Goal: Information Seeking & Learning: Compare options

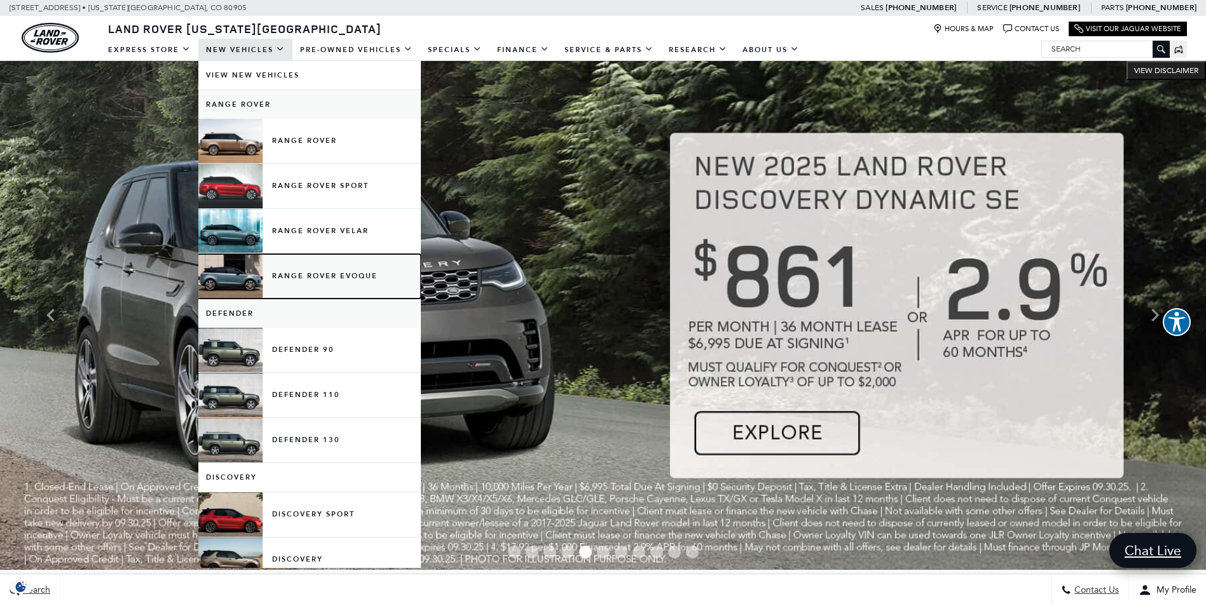
click at [223, 277] on link "Range Rover Evoque" at bounding box center [309, 276] width 222 height 44
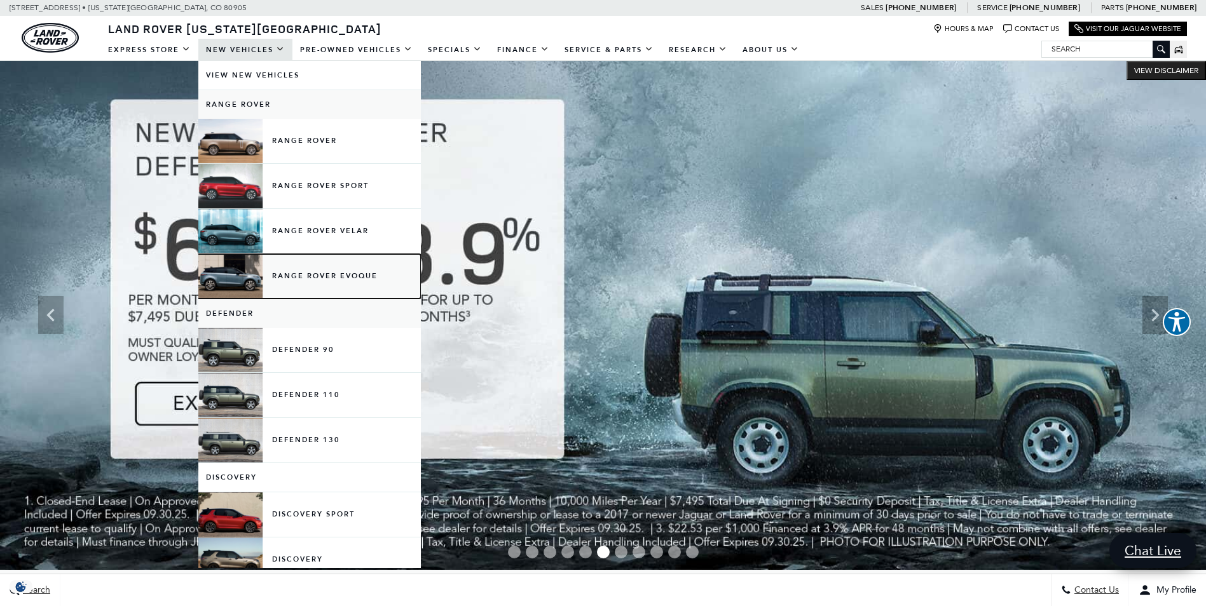
click at [232, 277] on link "Range Rover Evoque" at bounding box center [309, 276] width 222 height 44
click at [320, 273] on link "Range Rover Evoque" at bounding box center [309, 276] width 222 height 44
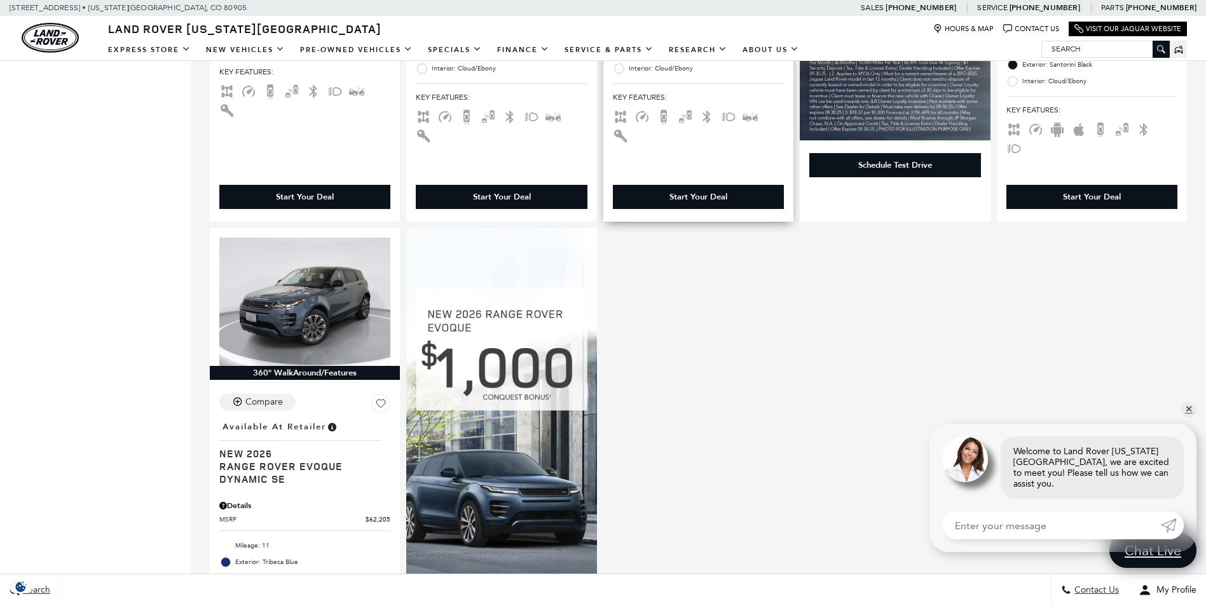
scroll to position [381, 0]
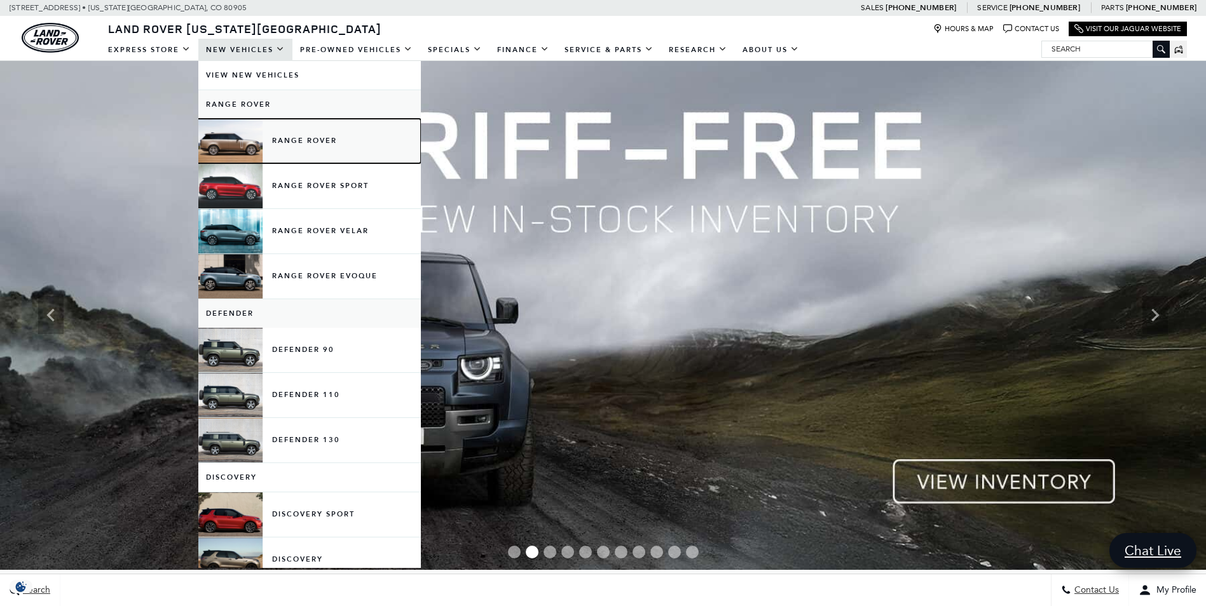
click at [234, 146] on link "Range Rover" at bounding box center [309, 141] width 222 height 44
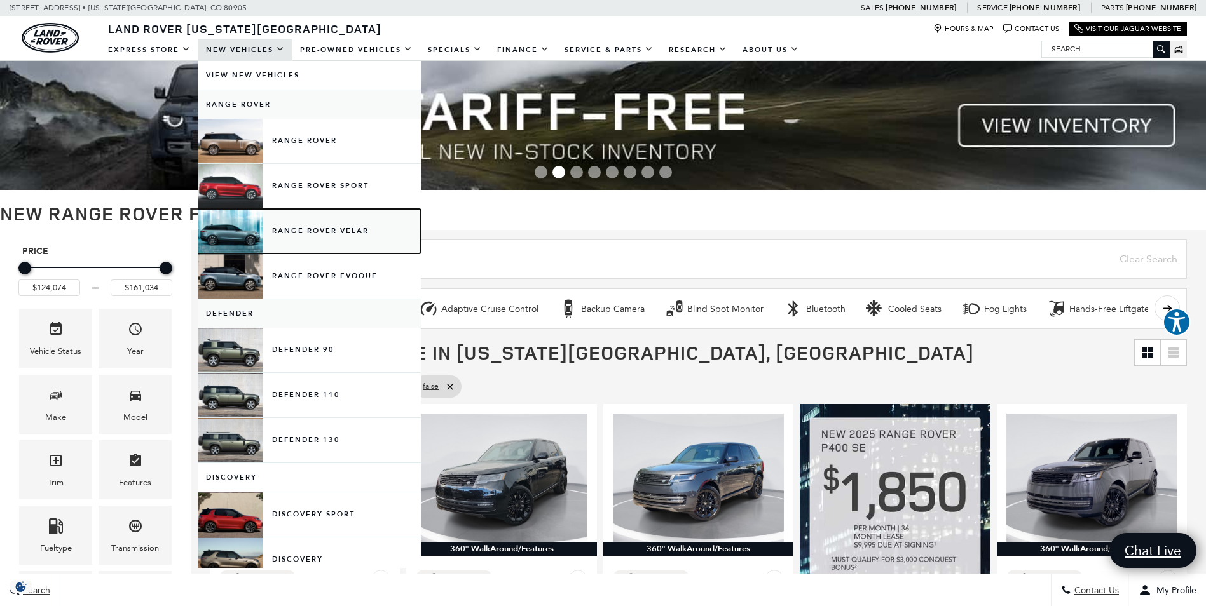
click at [224, 238] on link "Range Rover Velar" at bounding box center [309, 231] width 222 height 44
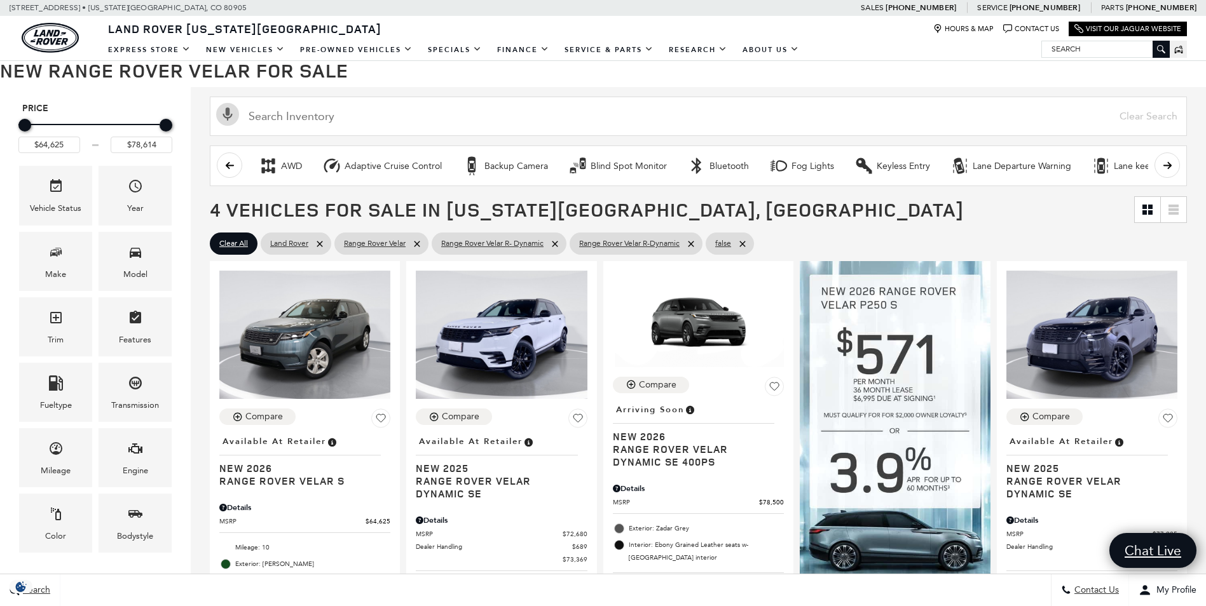
scroll to position [254, 0]
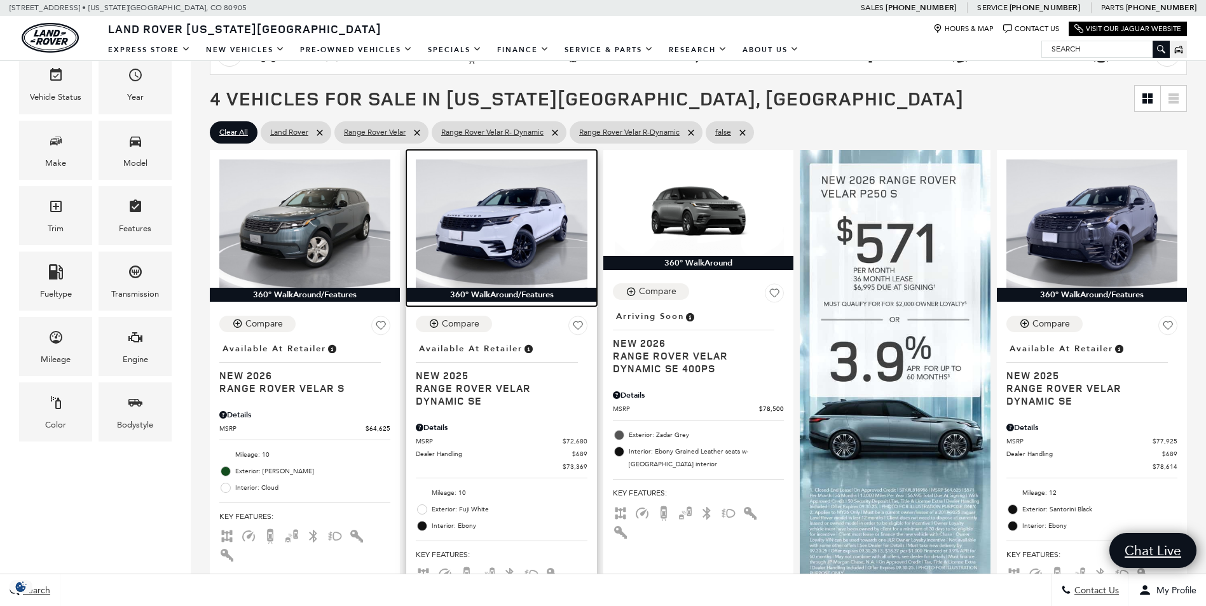
click at [526, 226] on img at bounding box center [501, 224] width 171 height 128
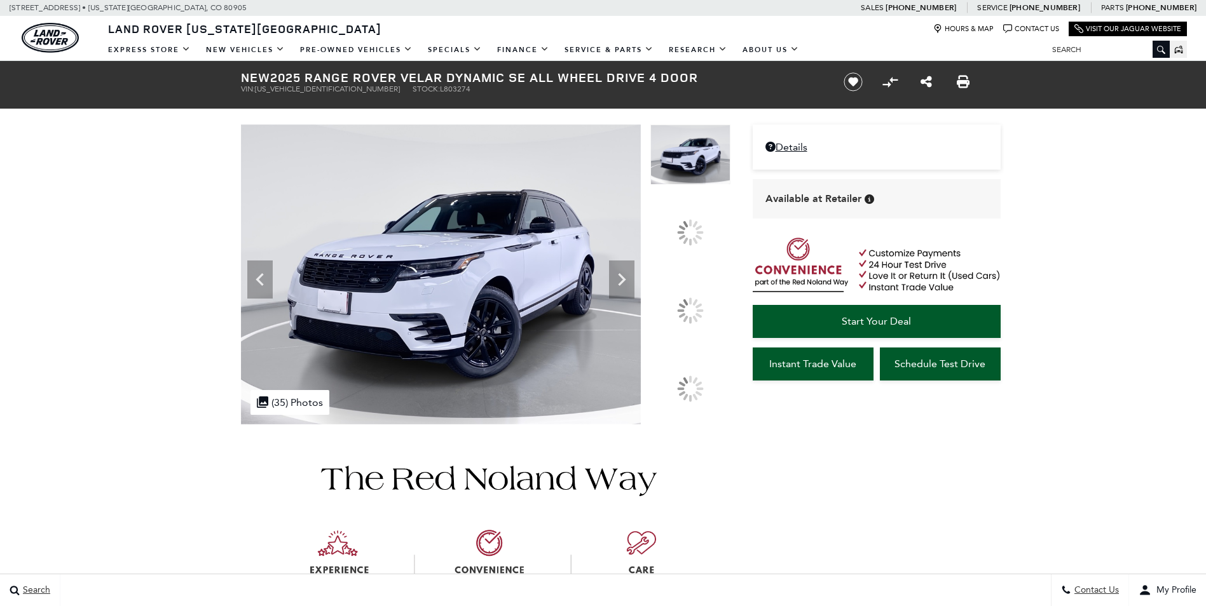
click at [692, 305] on div at bounding box center [485, 275] width 489 height 300
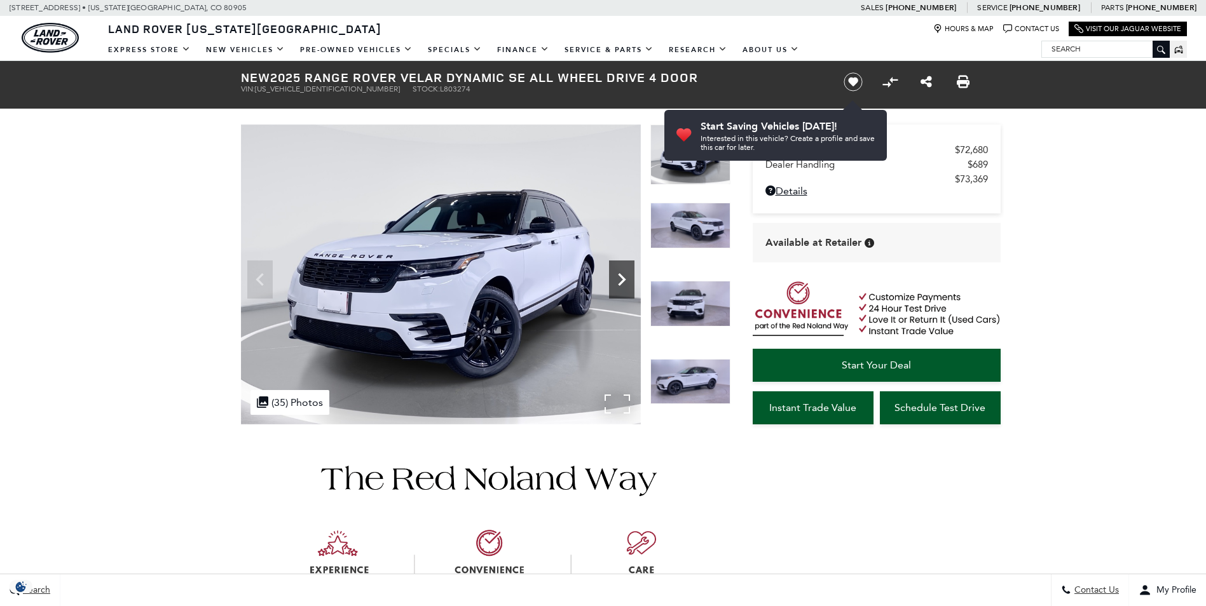
click at [613, 277] on icon "Next" at bounding box center [621, 279] width 25 height 25
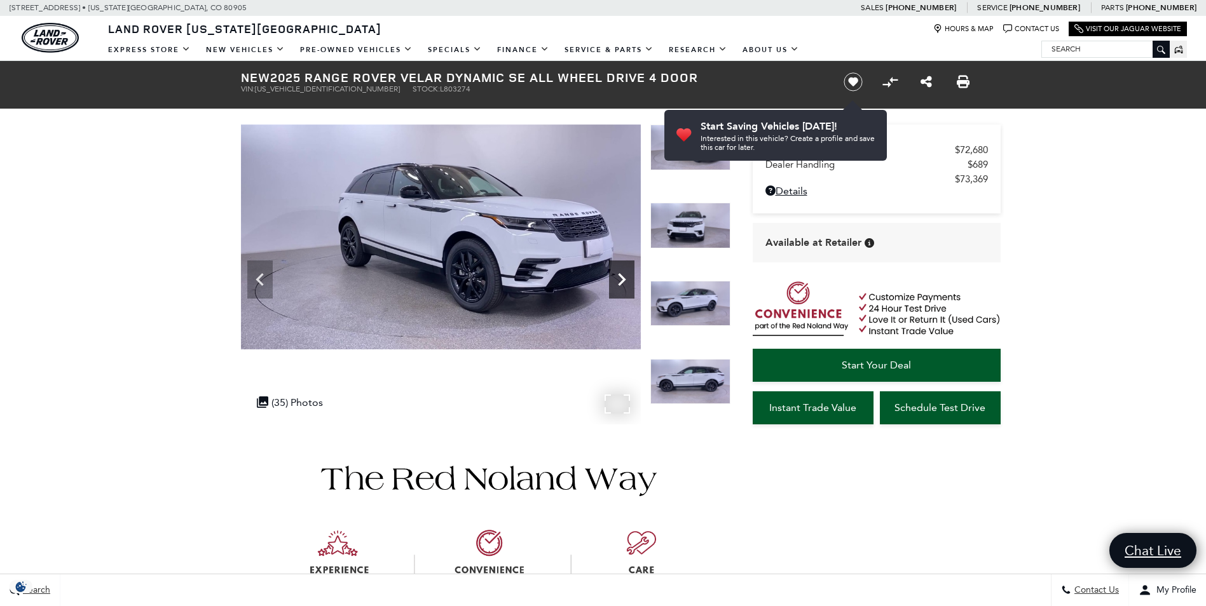
click at [613, 277] on icon "Next" at bounding box center [621, 279] width 25 height 25
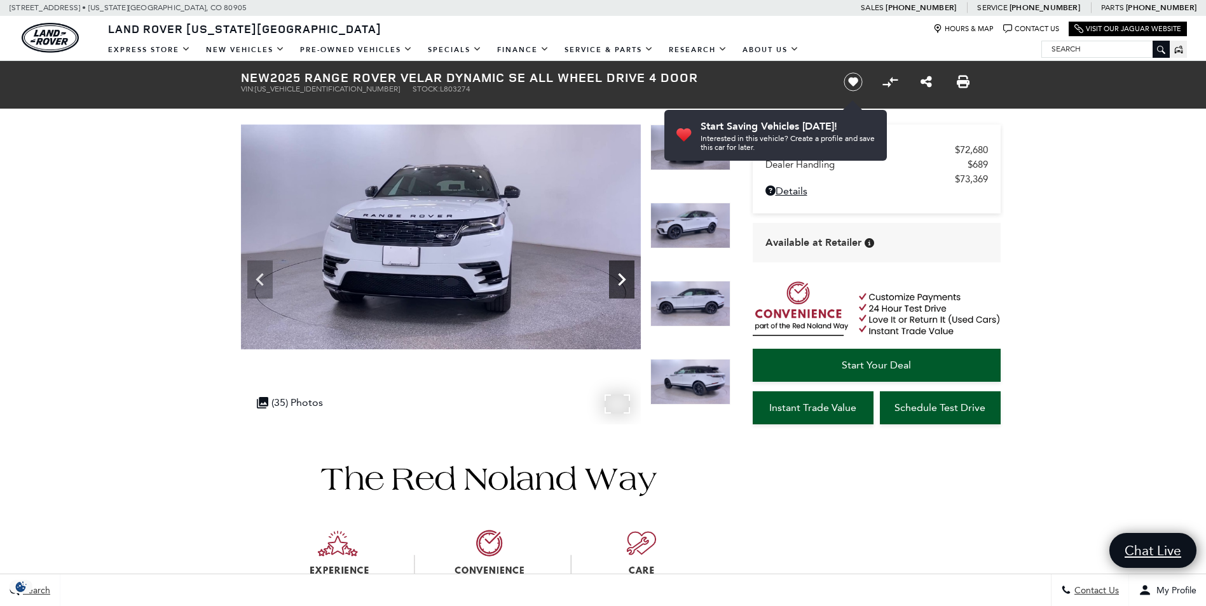
click at [613, 277] on icon "Next" at bounding box center [621, 279] width 25 height 25
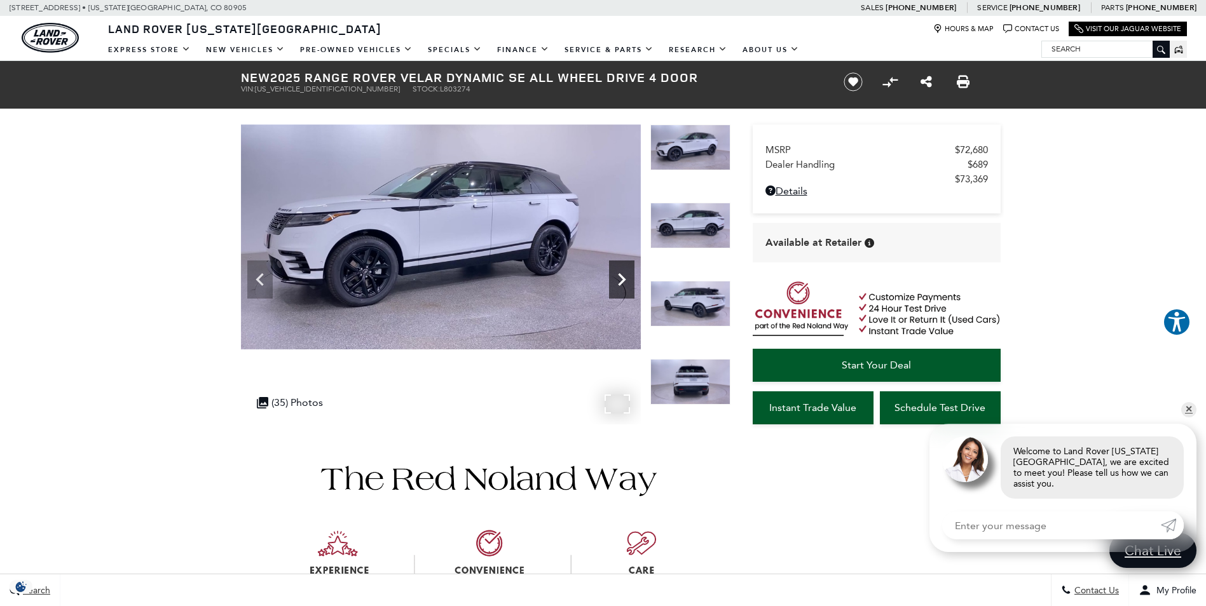
click at [627, 283] on icon "Next" at bounding box center [621, 279] width 25 height 25
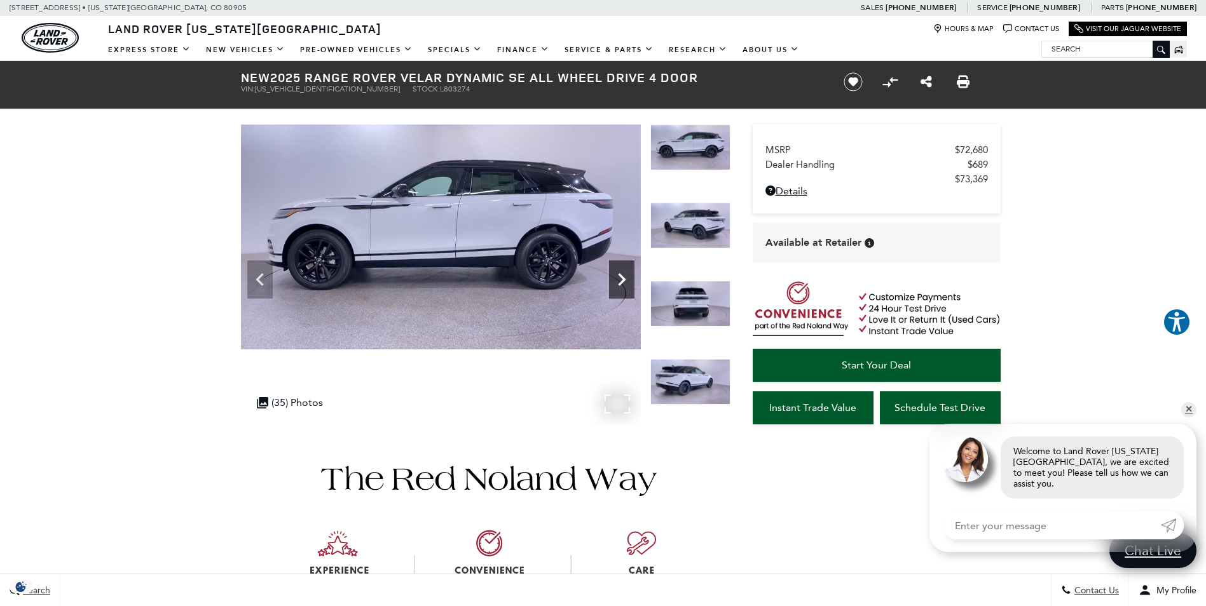
click at [627, 283] on icon "Next" at bounding box center [621, 279] width 25 height 25
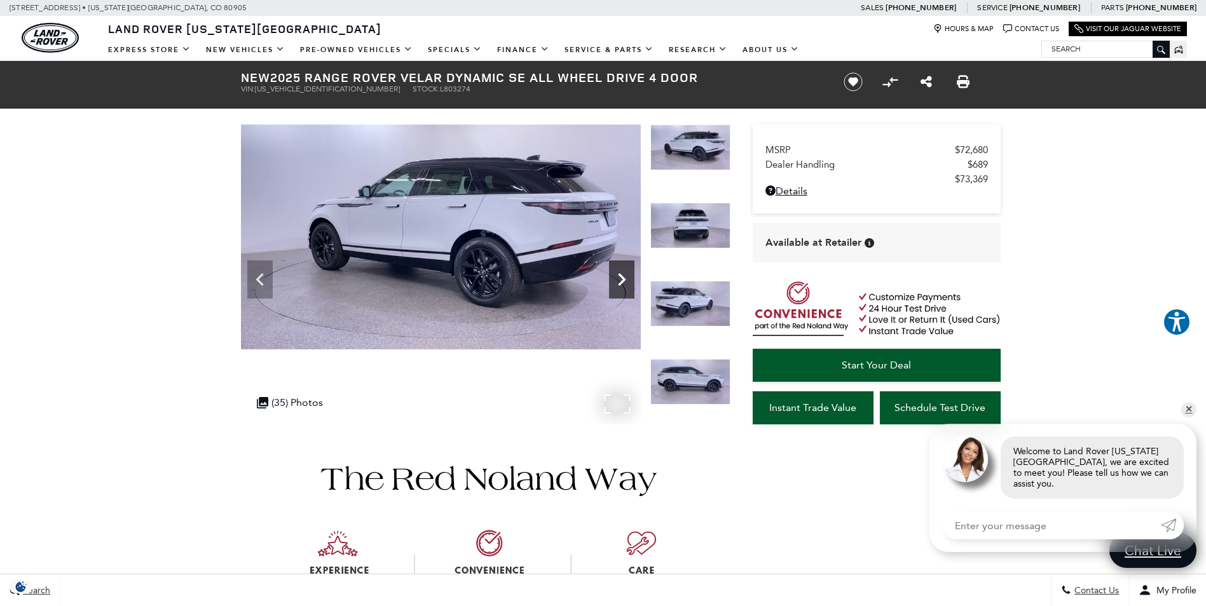
click at [627, 283] on icon "Next" at bounding box center [621, 279] width 25 height 25
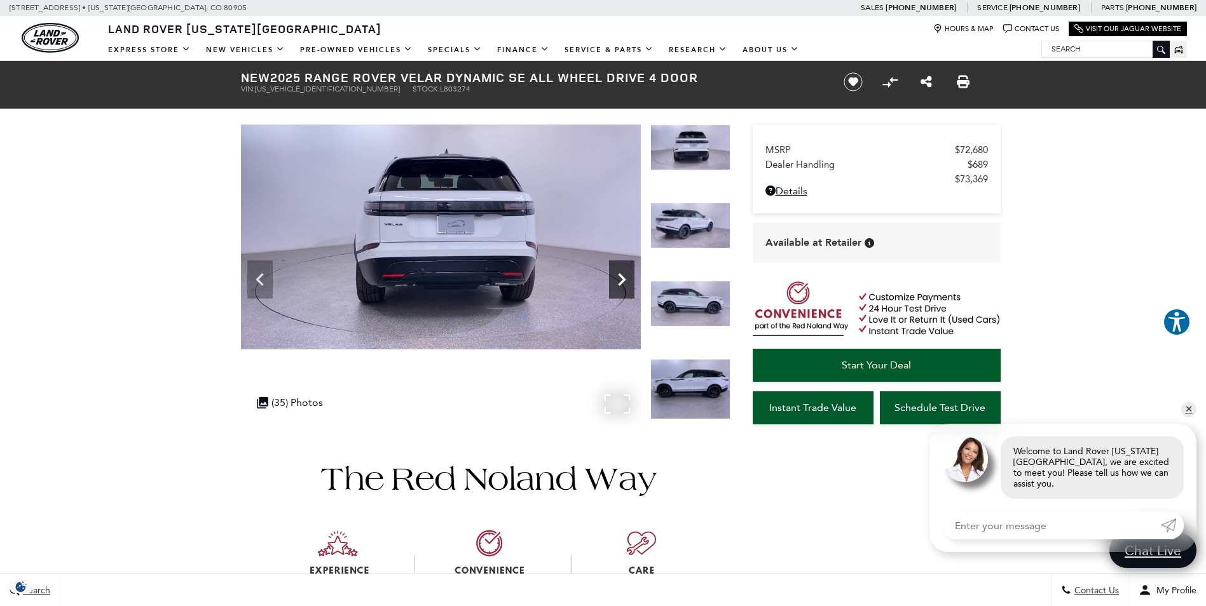
click at [627, 283] on icon "Next" at bounding box center [621, 279] width 25 height 25
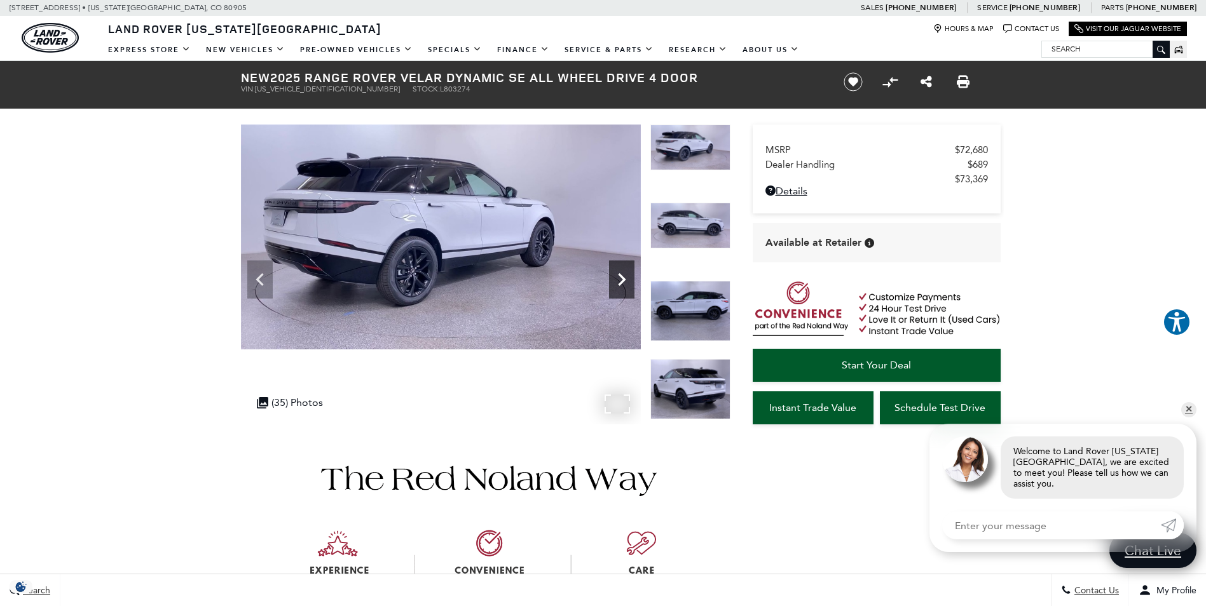
click at [627, 283] on icon "Next" at bounding box center [621, 279] width 25 height 25
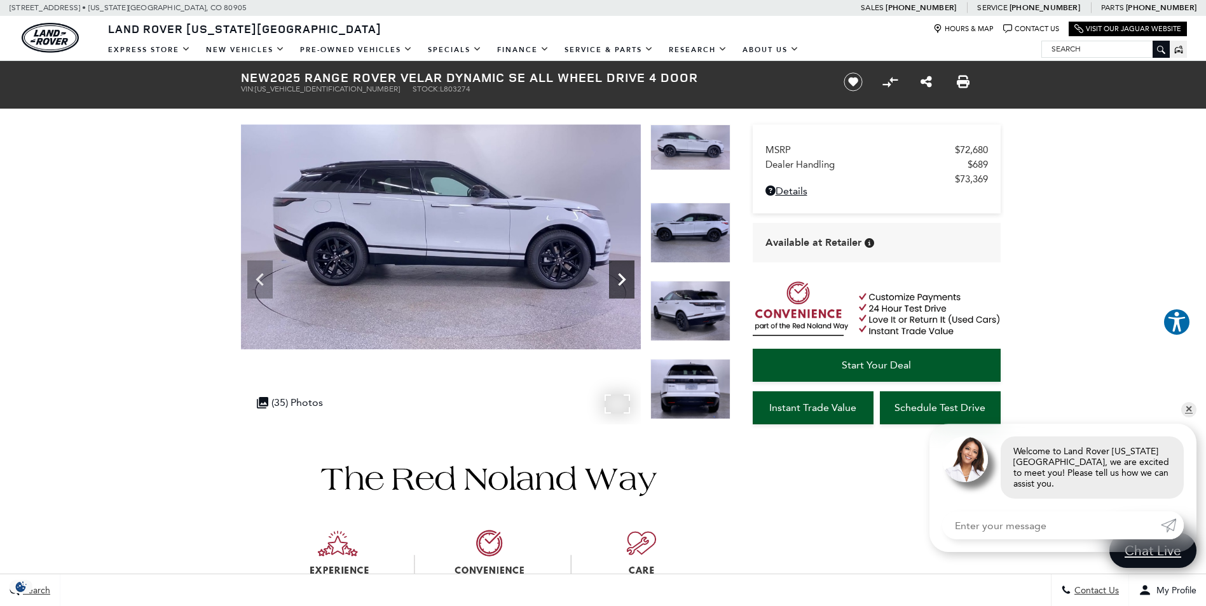
click at [627, 283] on icon "Next" at bounding box center [621, 279] width 25 height 25
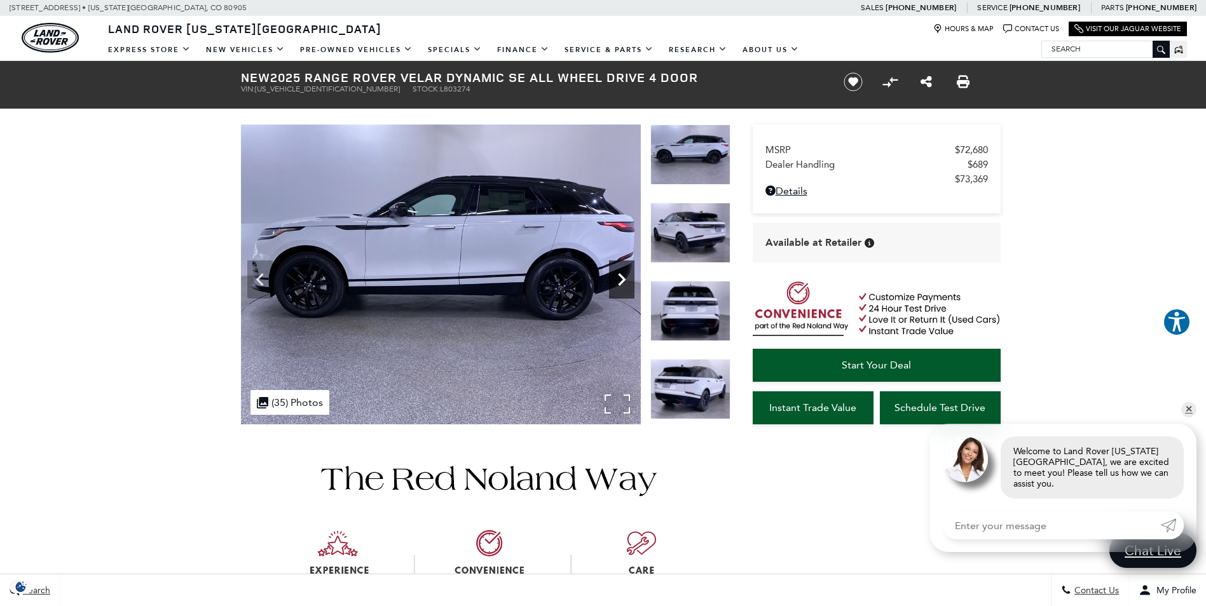
click at [627, 283] on icon "Next" at bounding box center [621, 279] width 25 height 25
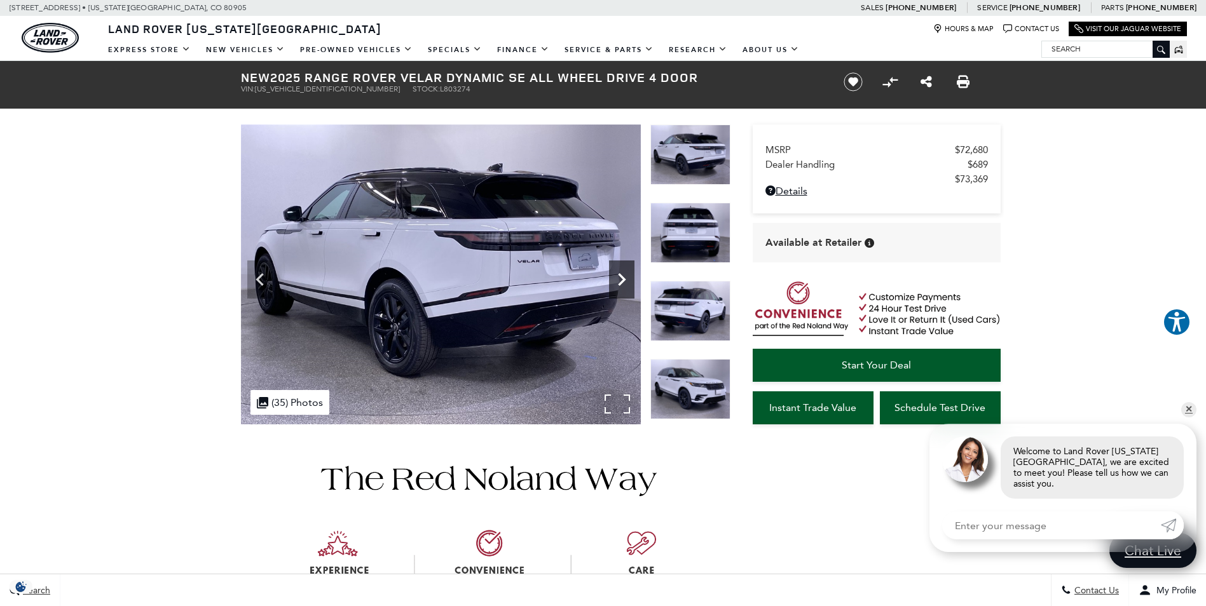
click at [627, 283] on icon "Next" at bounding box center [621, 279] width 25 height 25
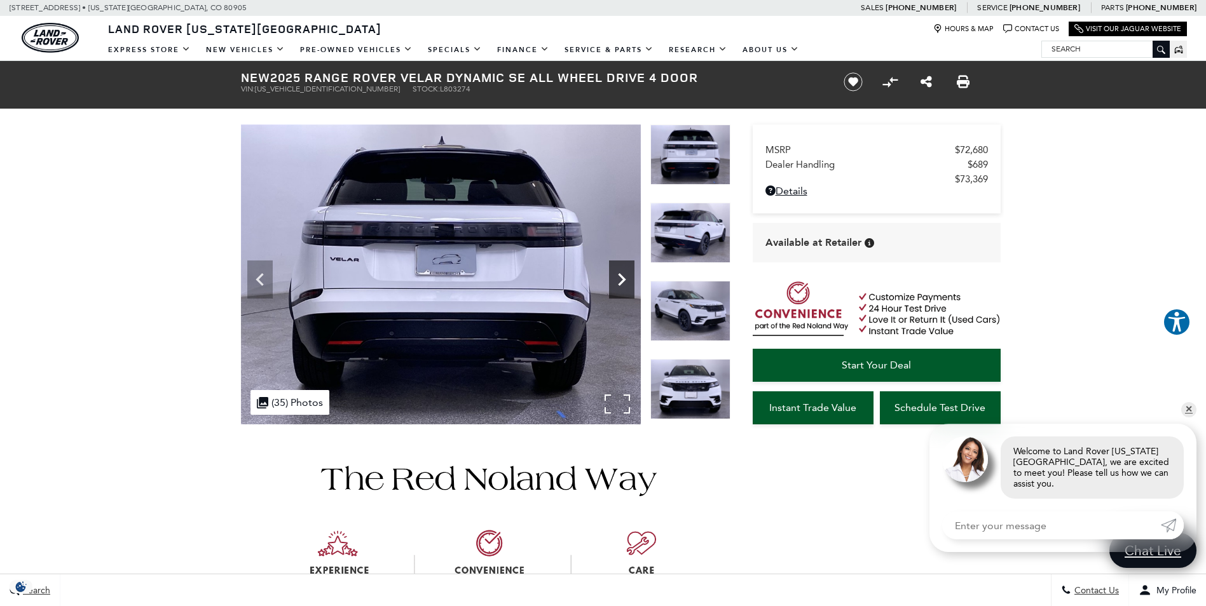
click at [627, 283] on icon "Next" at bounding box center [621, 279] width 25 height 25
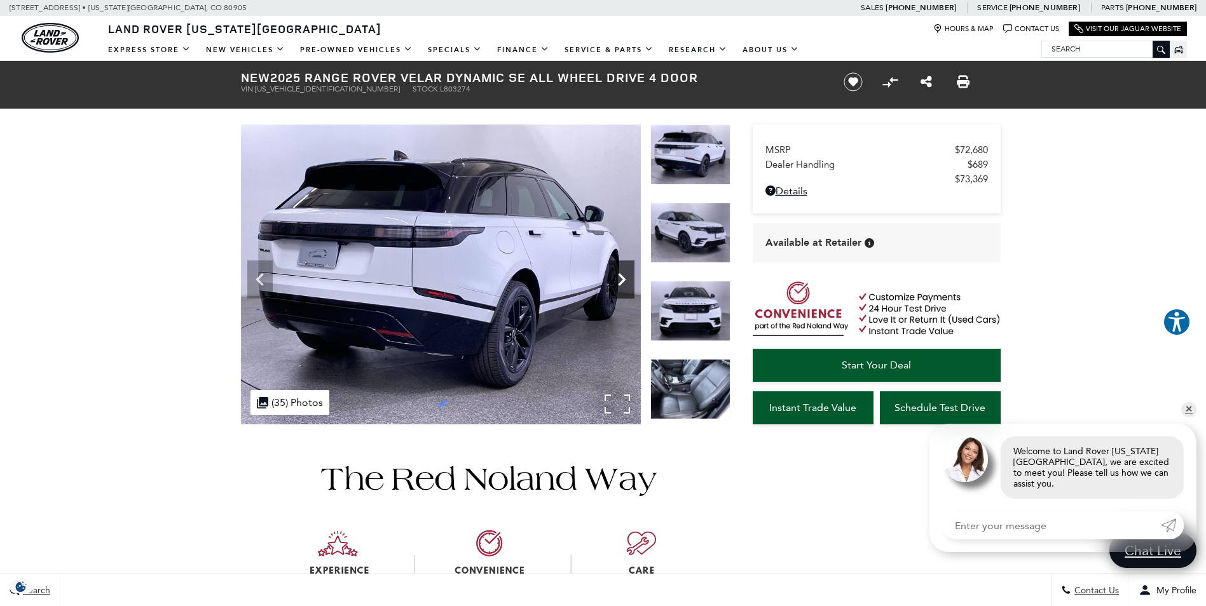
click at [627, 283] on icon "Next" at bounding box center [621, 279] width 25 height 25
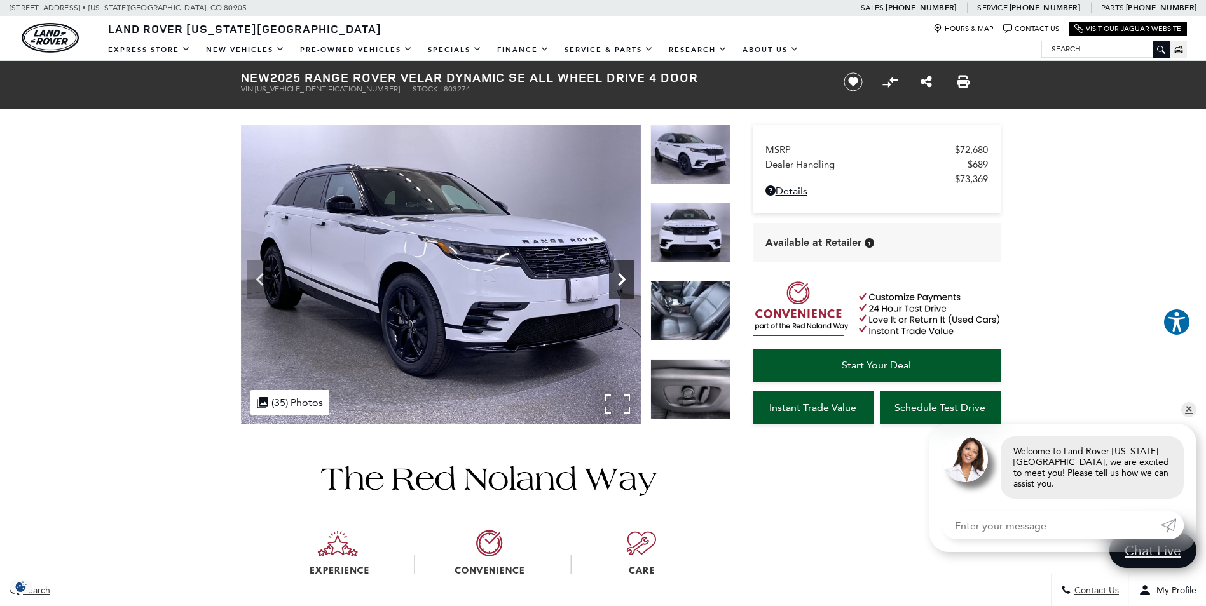
click at [627, 283] on icon "Next" at bounding box center [621, 279] width 25 height 25
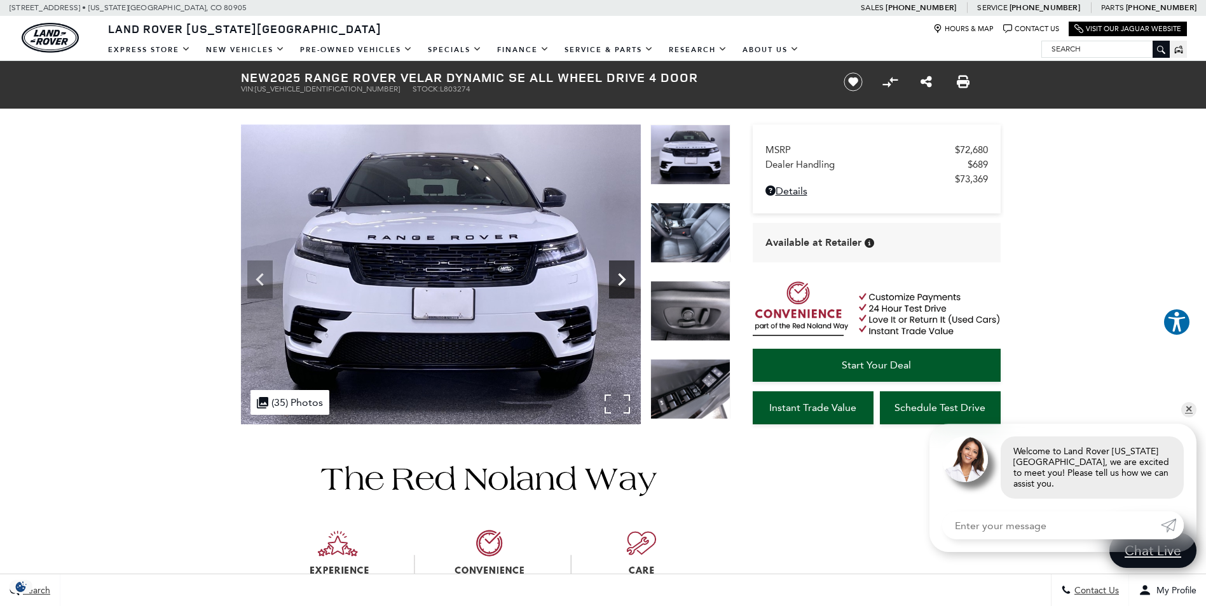
click at [627, 283] on icon "Next" at bounding box center [621, 279] width 25 height 25
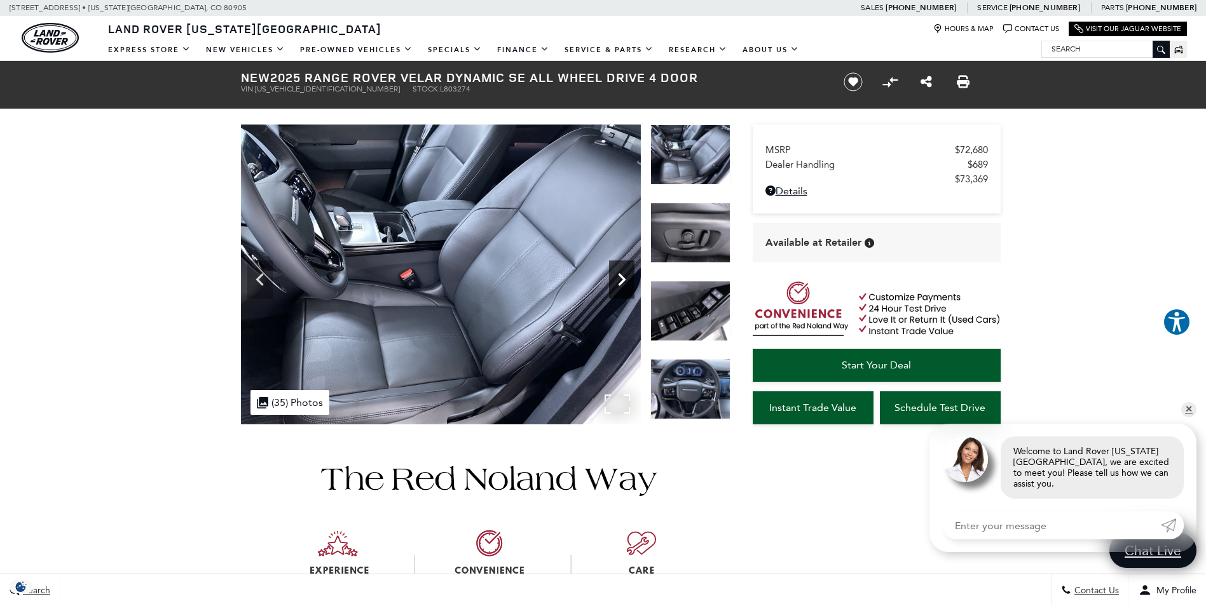
click at [627, 283] on icon "Next" at bounding box center [621, 279] width 25 height 25
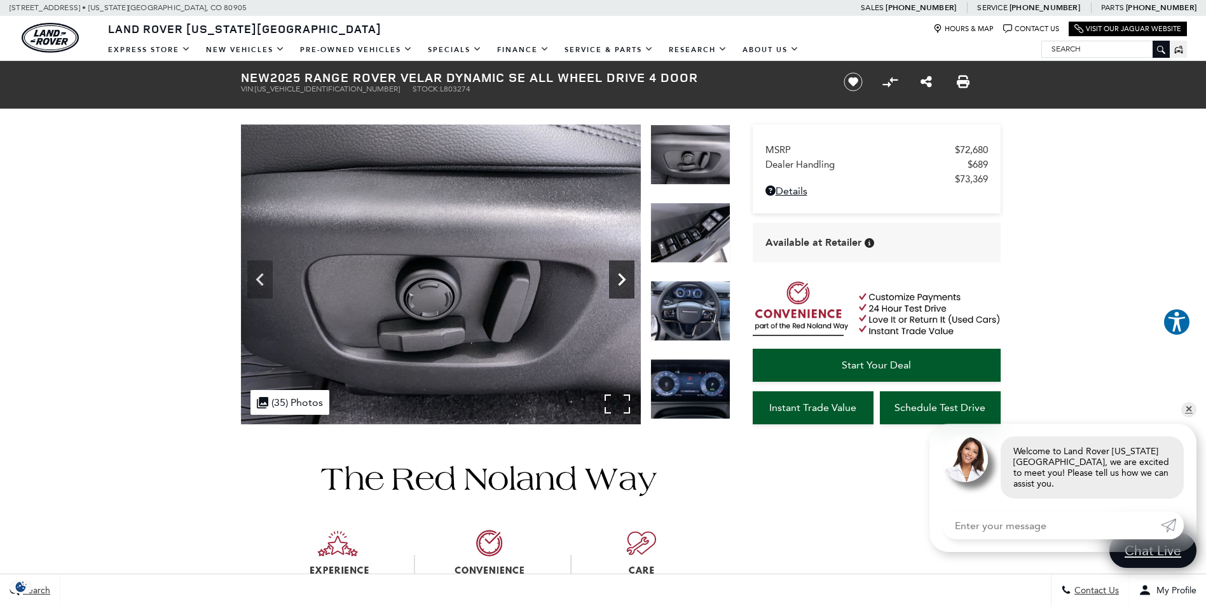
click at [627, 283] on icon "Next" at bounding box center [621, 279] width 25 height 25
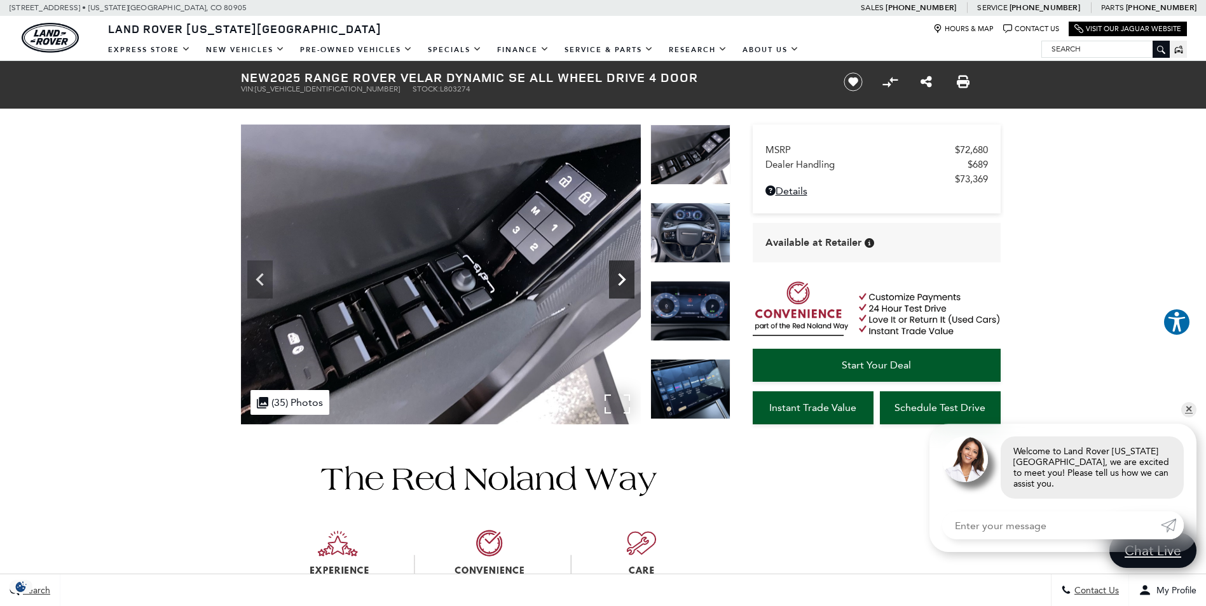
click at [627, 283] on icon "Next" at bounding box center [621, 279] width 25 height 25
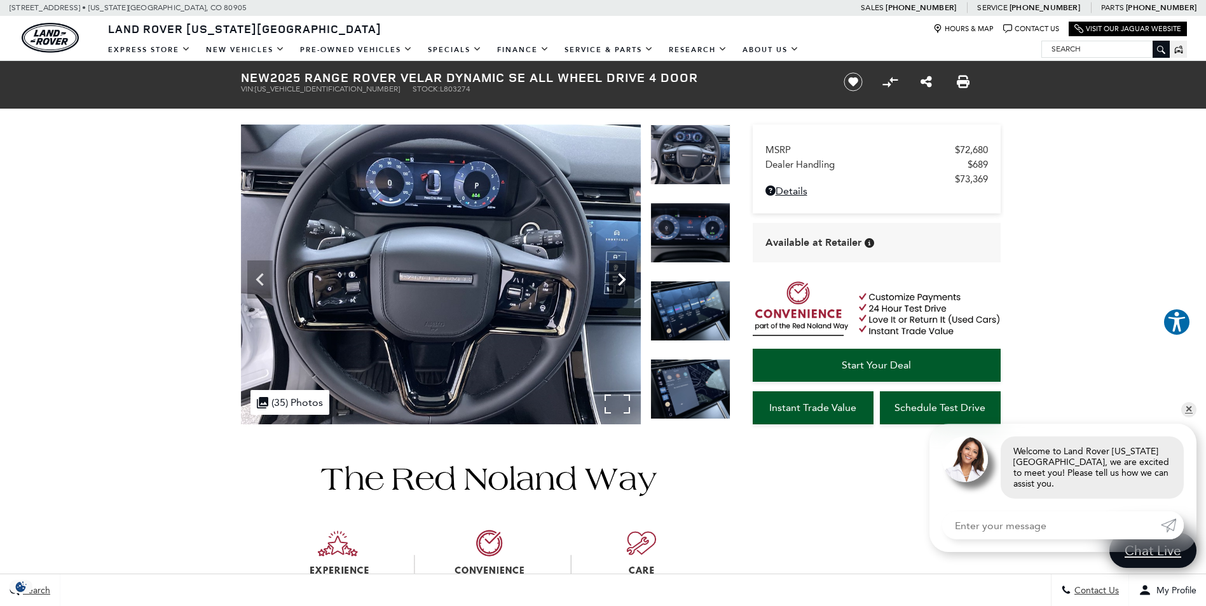
click at [627, 283] on icon "Next" at bounding box center [621, 279] width 25 height 25
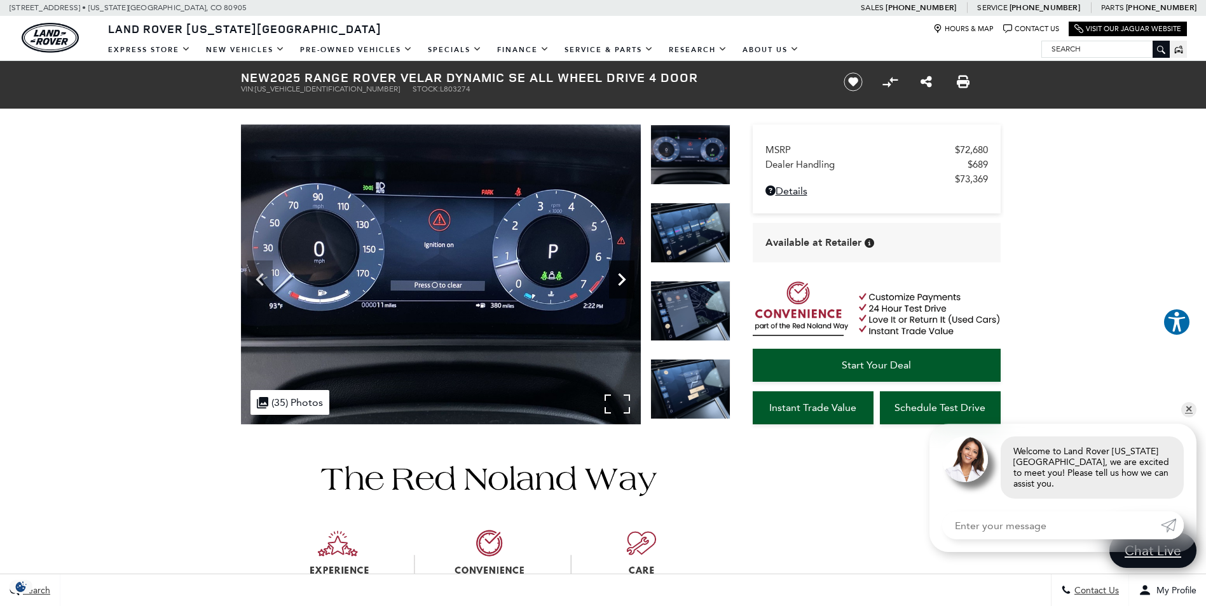
click at [627, 283] on icon "Next" at bounding box center [621, 279] width 25 height 25
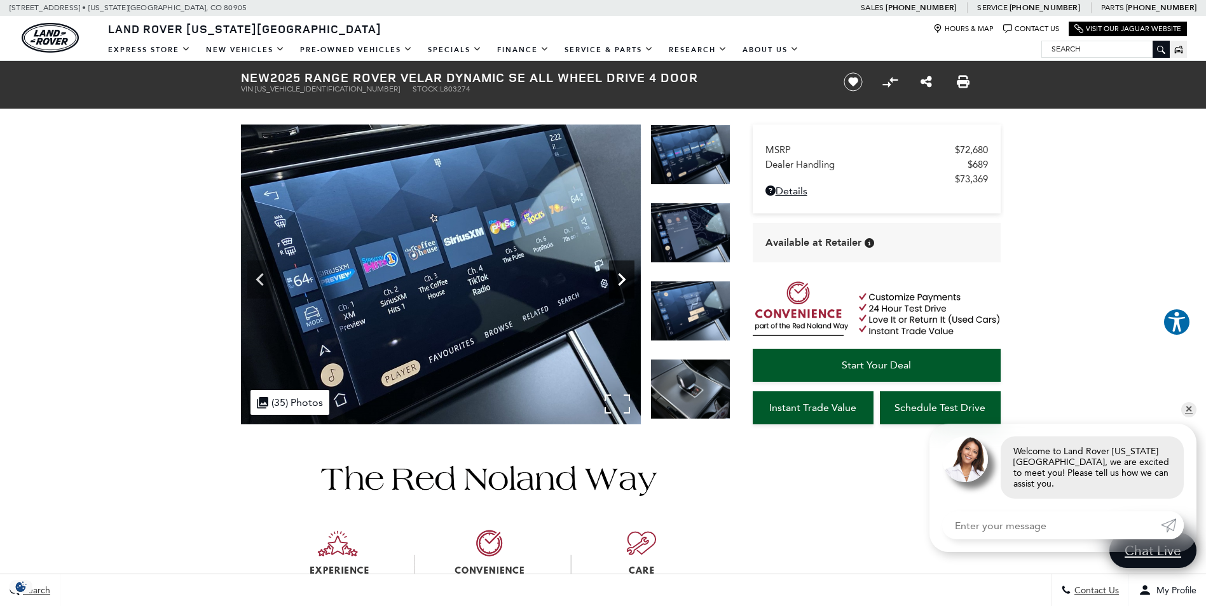
click at [627, 283] on icon "Next" at bounding box center [621, 279] width 25 height 25
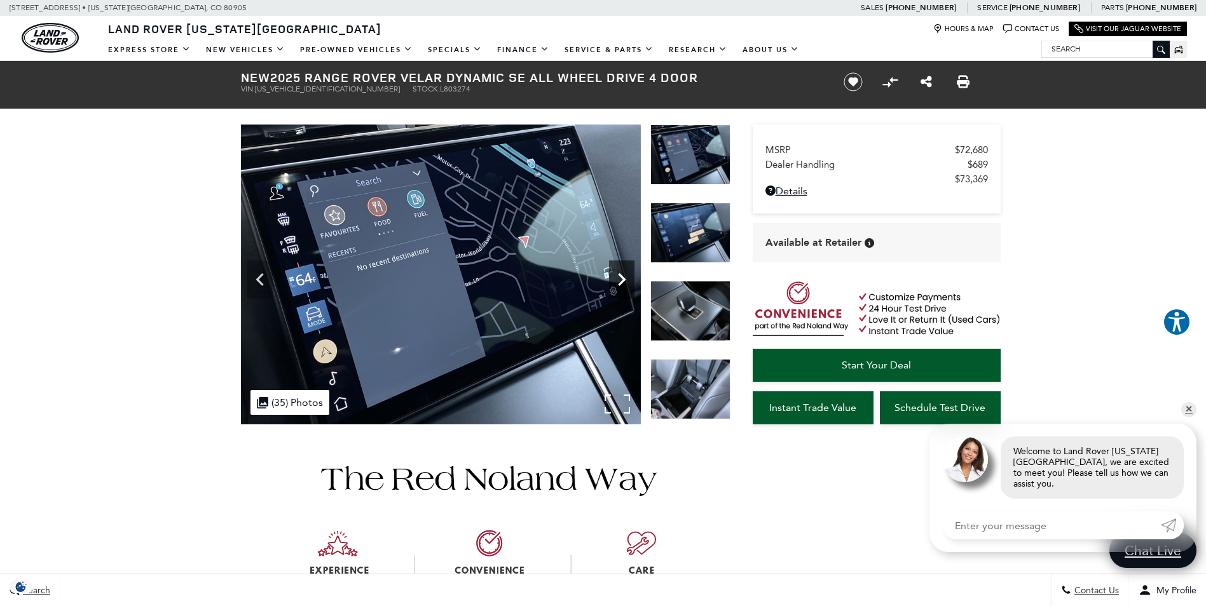
click at [627, 283] on icon "Next" at bounding box center [621, 279] width 25 height 25
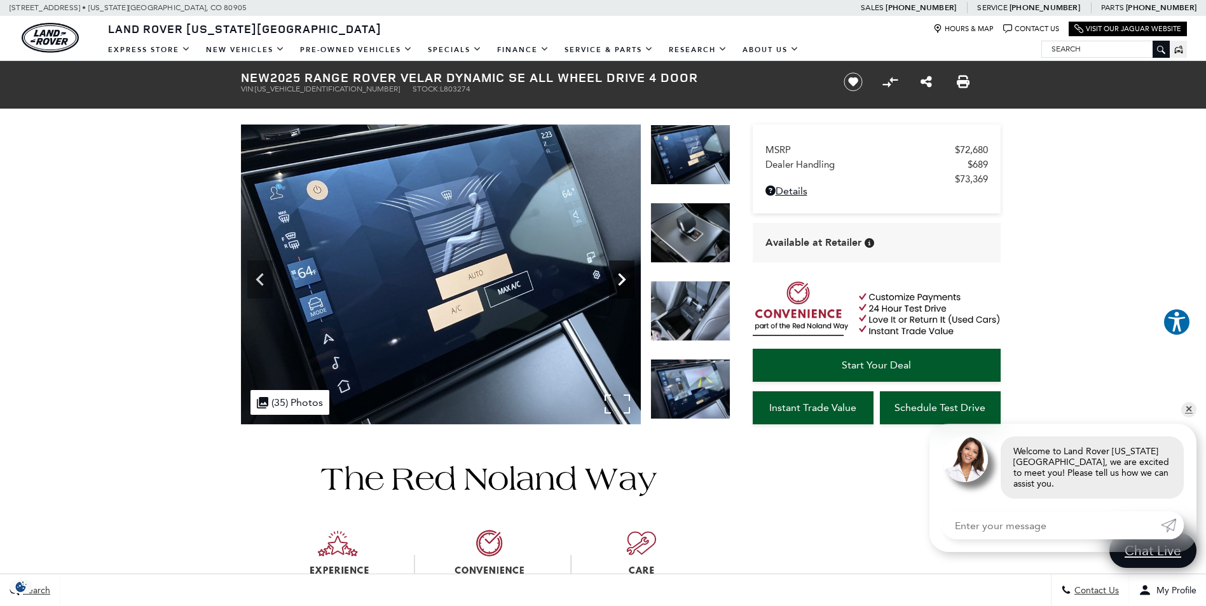
click at [627, 283] on icon "Next" at bounding box center [621, 279] width 25 height 25
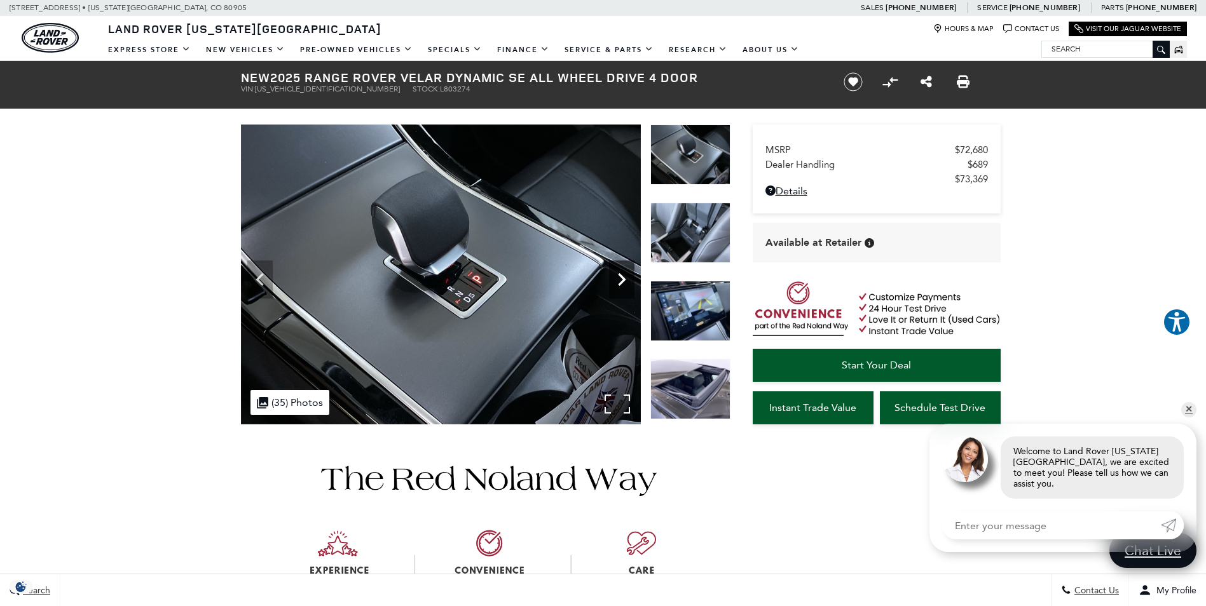
click at [627, 283] on icon "Next" at bounding box center [621, 279] width 25 height 25
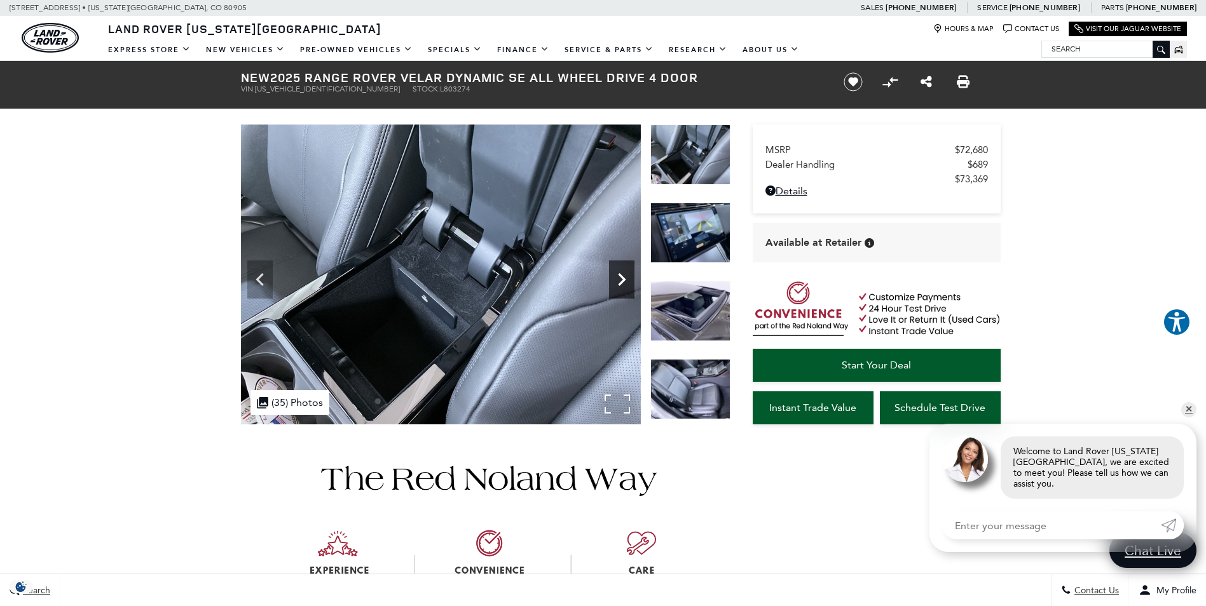
click at [627, 283] on icon "Next" at bounding box center [621, 279] width 25 height 25
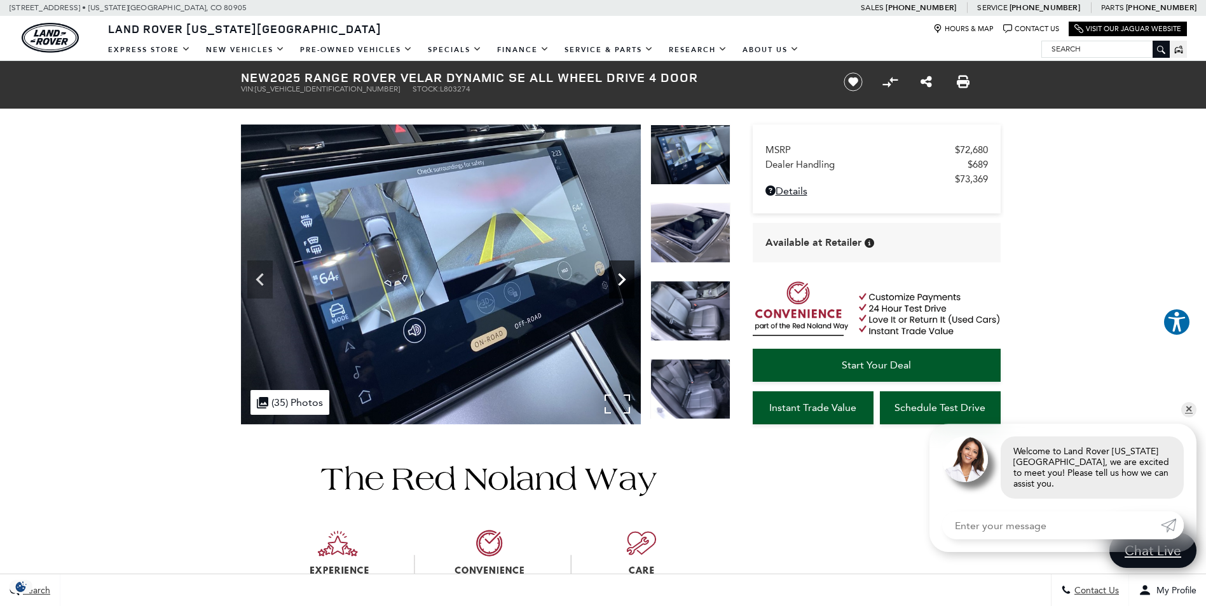
click at [627, 283] on icon "Next" at bounding box center [621, 279] width 25 height 25
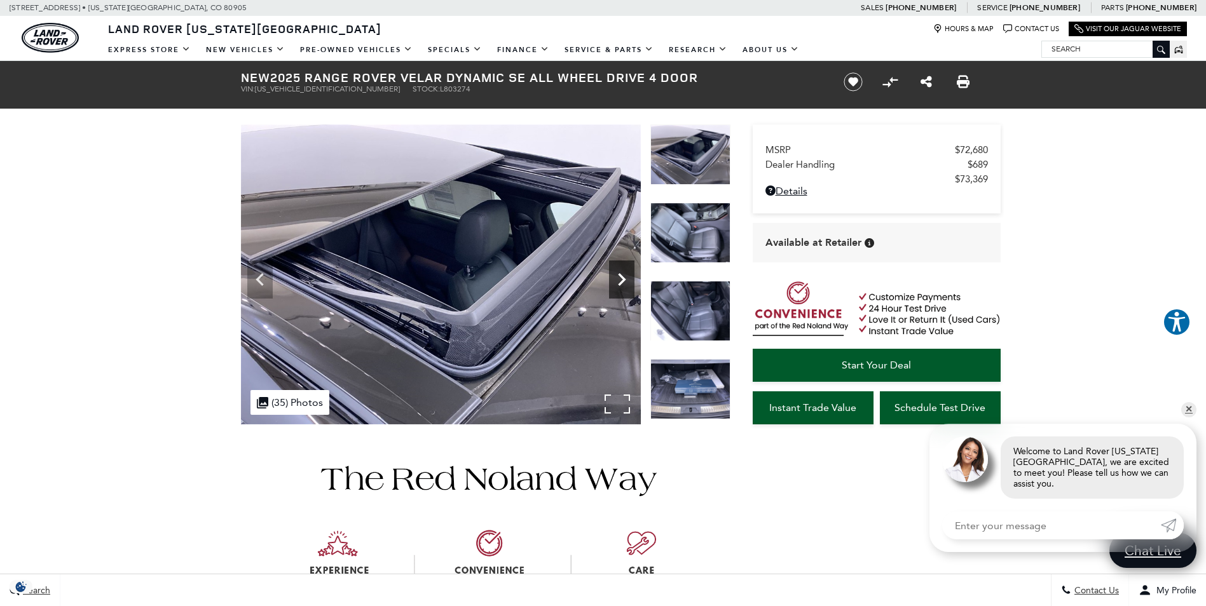
click at [627, 283] on icon "Next" at bounding box center [621, 279] width 25 height 25
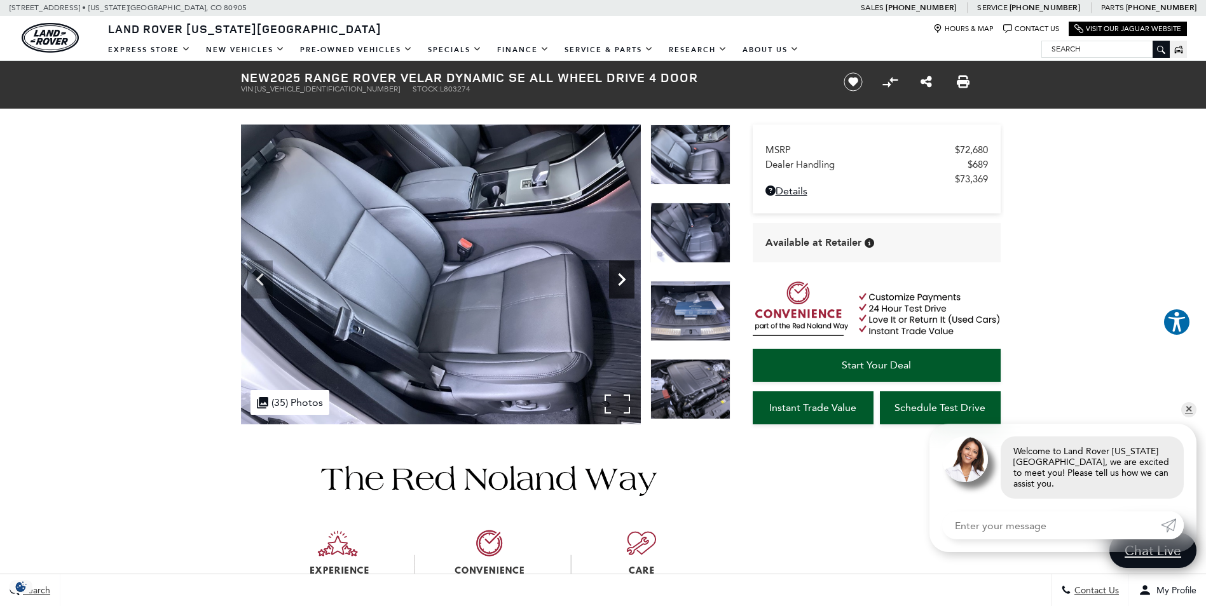
click at [627, 283] on icon "Next" at bounding box center [621, 279] width 25 height 25
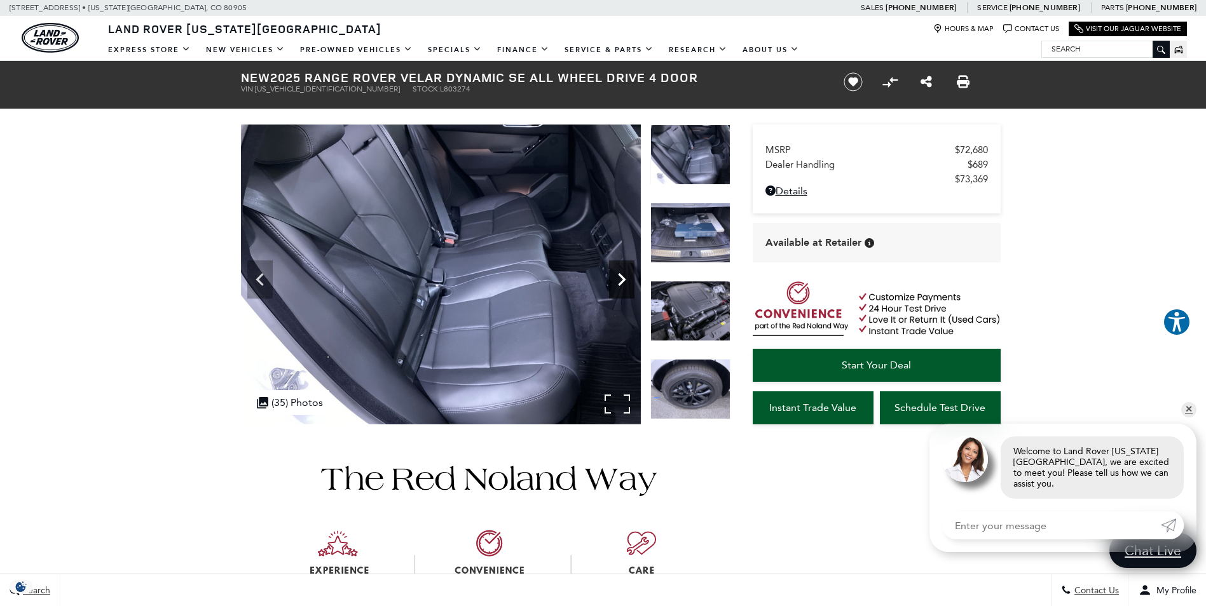
click at [627, 283] on icon "Next" at bounding box center [621, 279] width 25 height 25
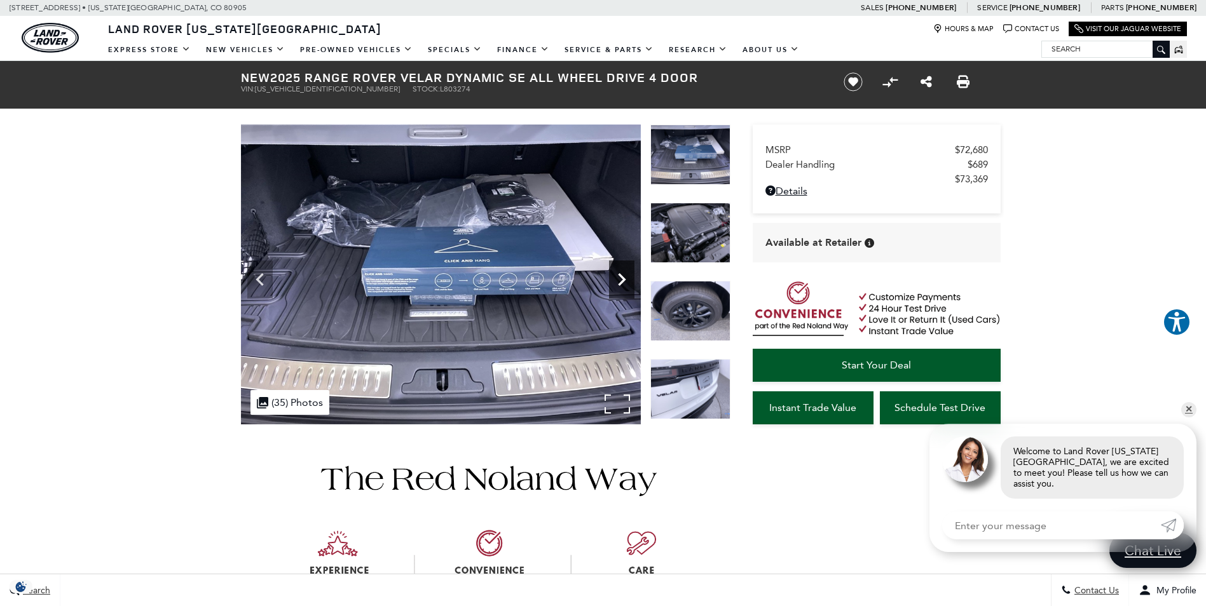
click at [627, 283] on icon "Next" at bounding box center [621, 279] width 25 height 25
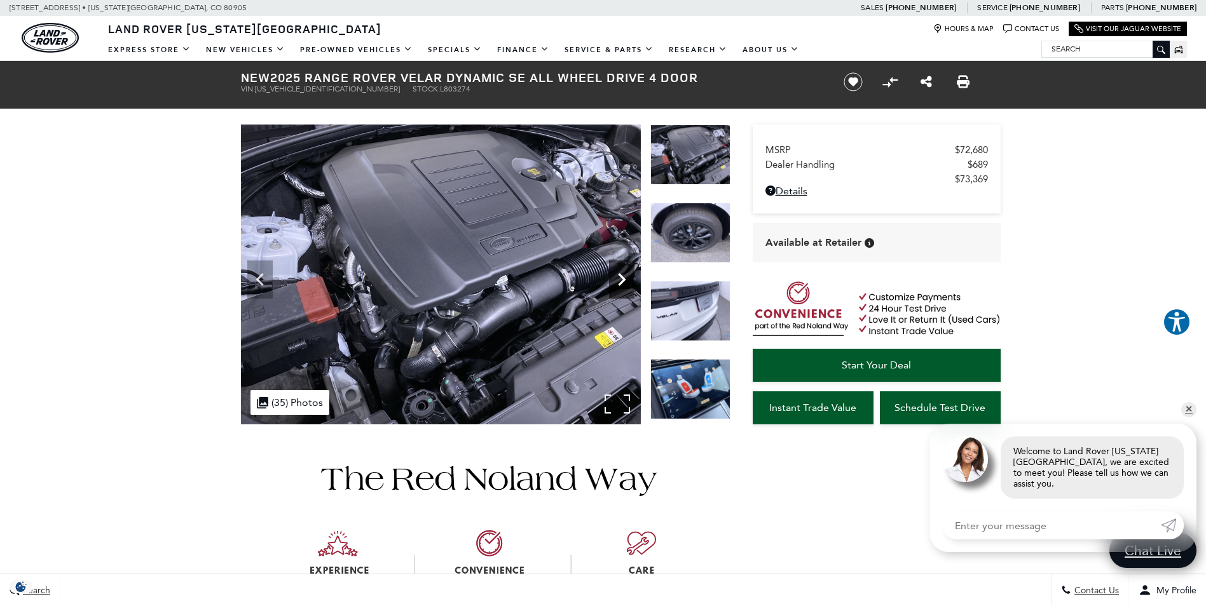
click at [627, 283] on icon "Next" at bounding box center [621, 279] width 25 height 25
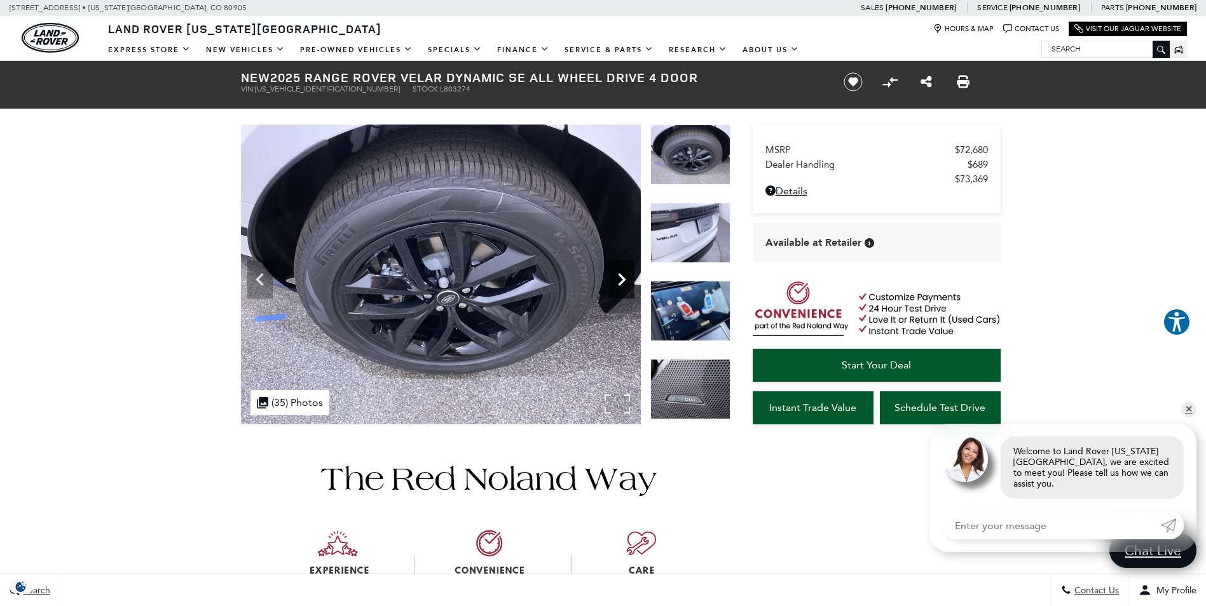
click at [627, 283] on icon "Next" at bounding box center [621, 279] width 25 height 25
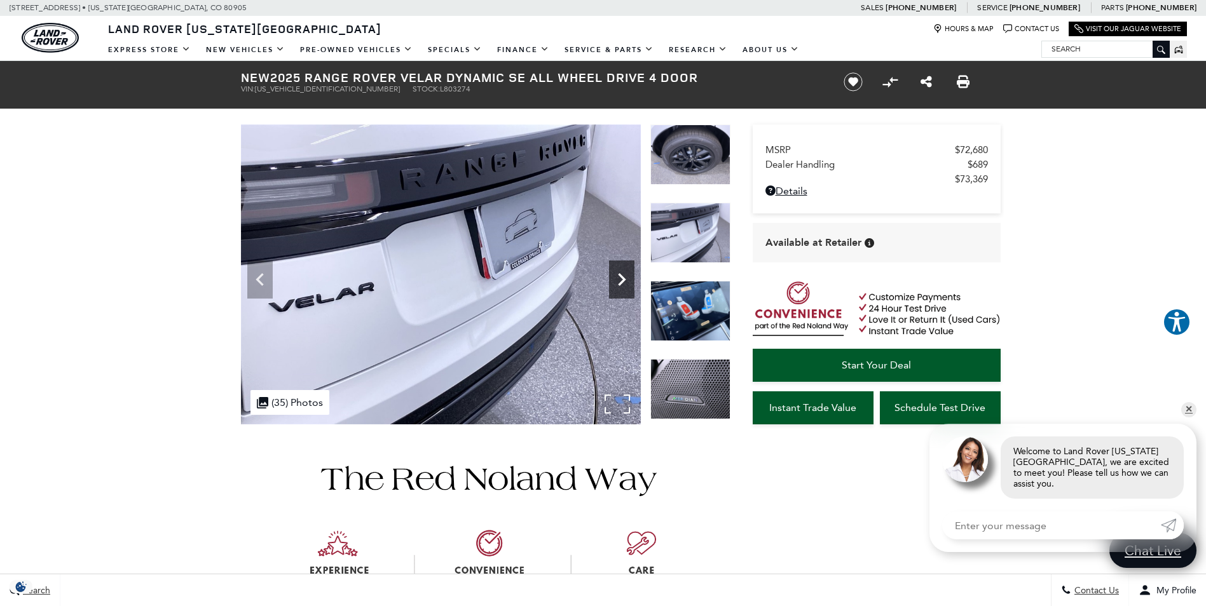
click at [627, 283] on icon "Next" at bounding box center [621, 279] width 25 height 25
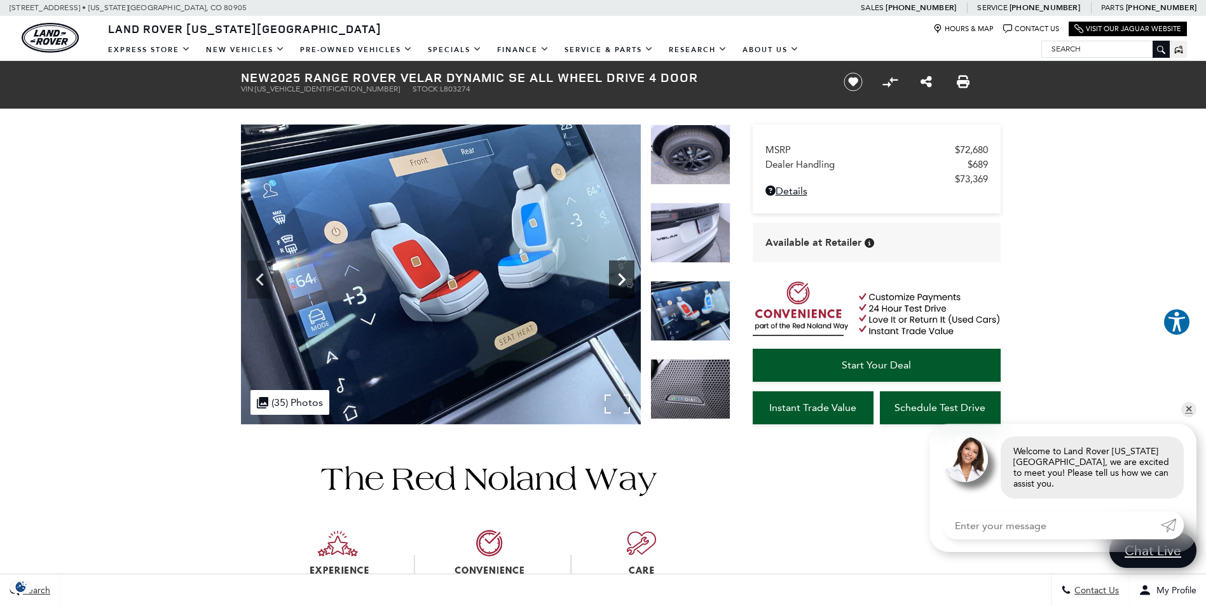
click at [627, 283] on icon "Next" at bounding box center [621, 279] width 25 height 25
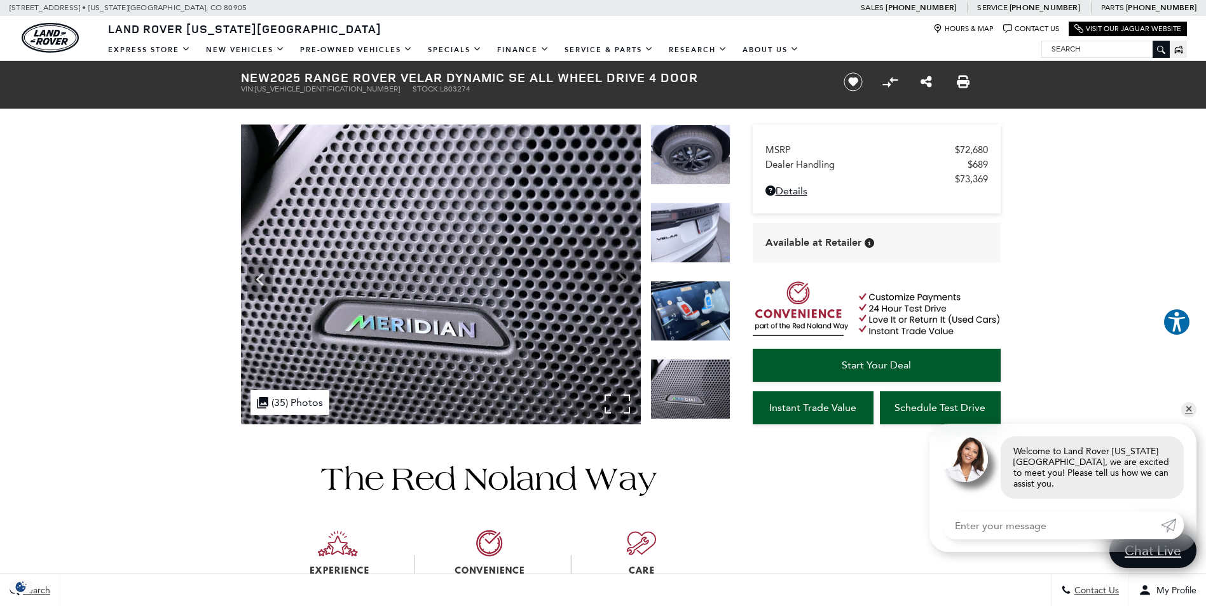
click at [627, 283] on img at bounding box center [441, 275] width 400 height 300
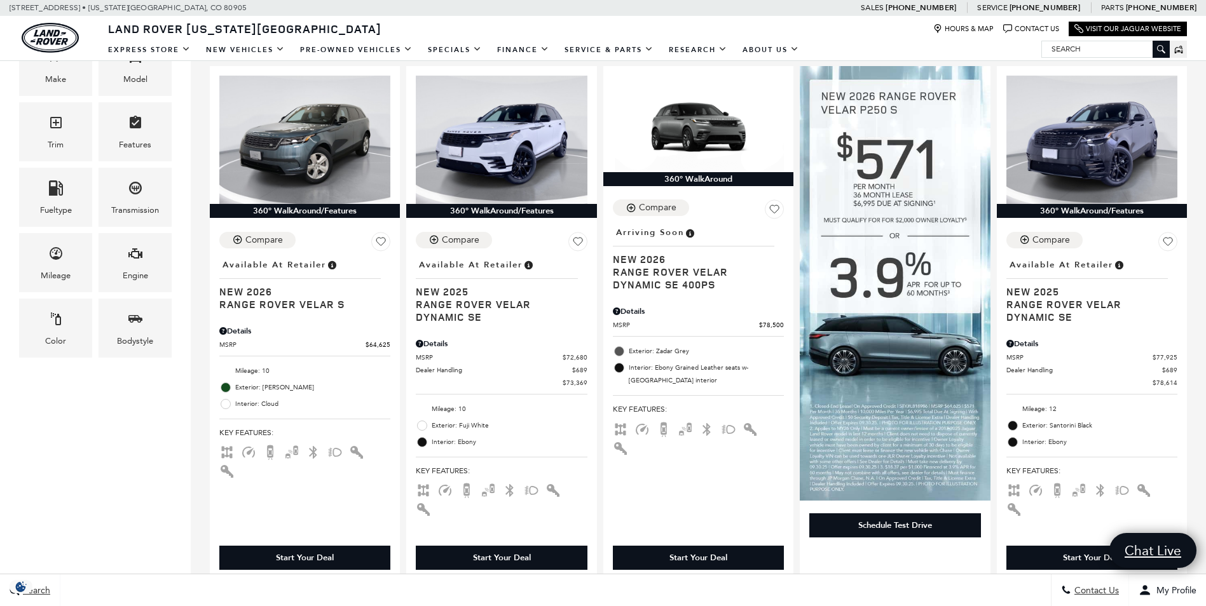
scroll to position [318, 0]
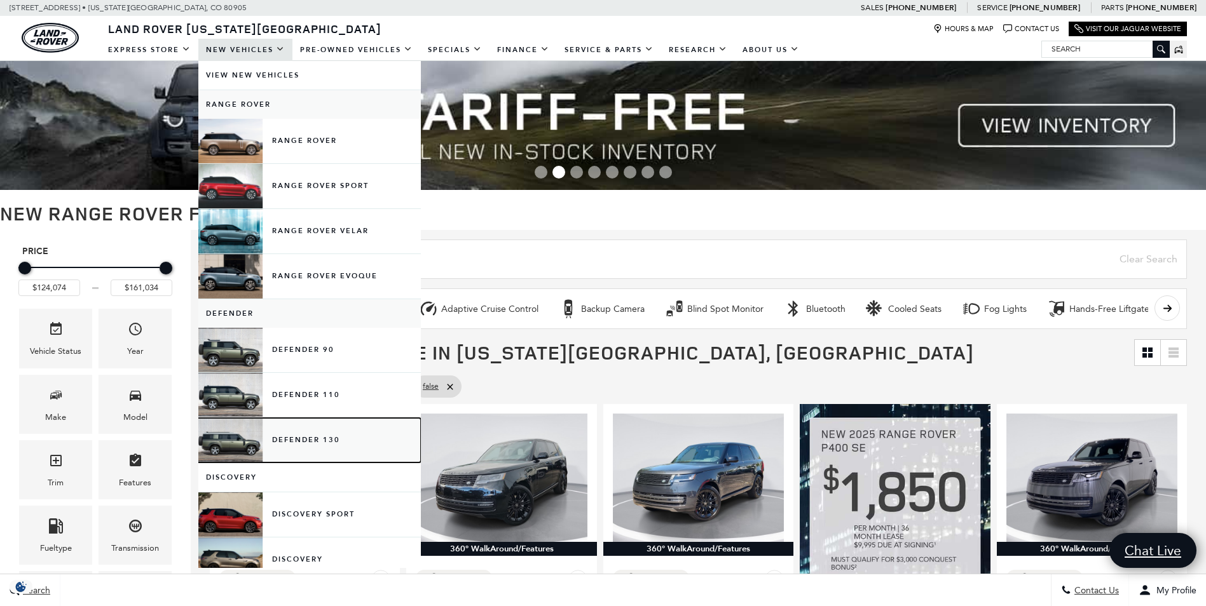
click at [300, 438] on link "Defender 130" at bounding box center [309, 440] width 222 height 44
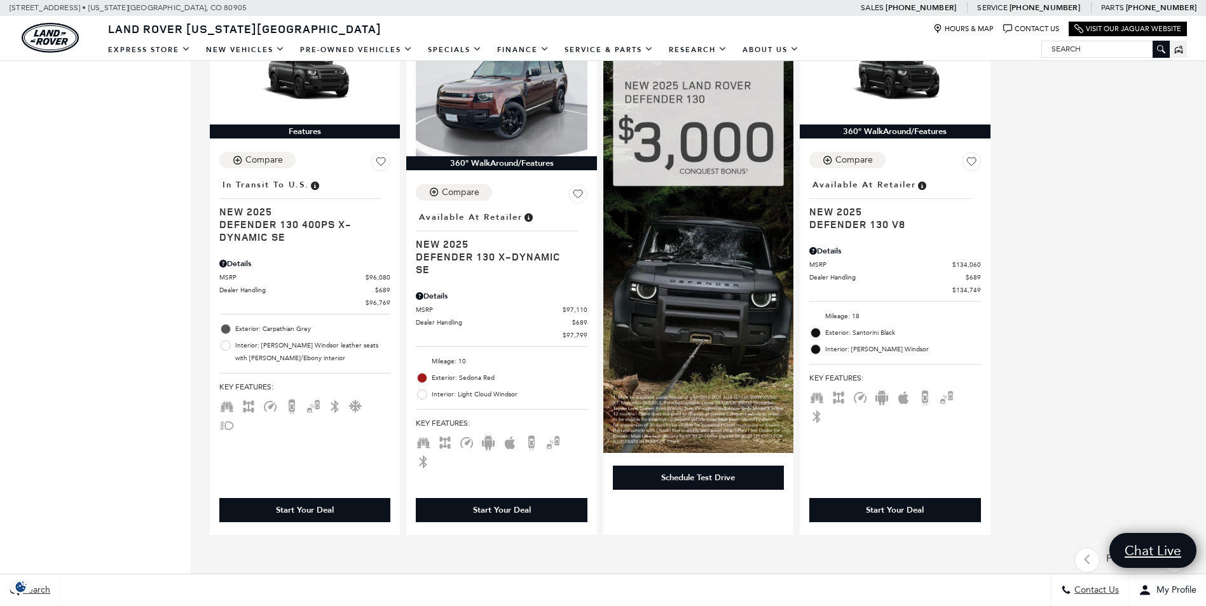
scroll to position [763, 0]
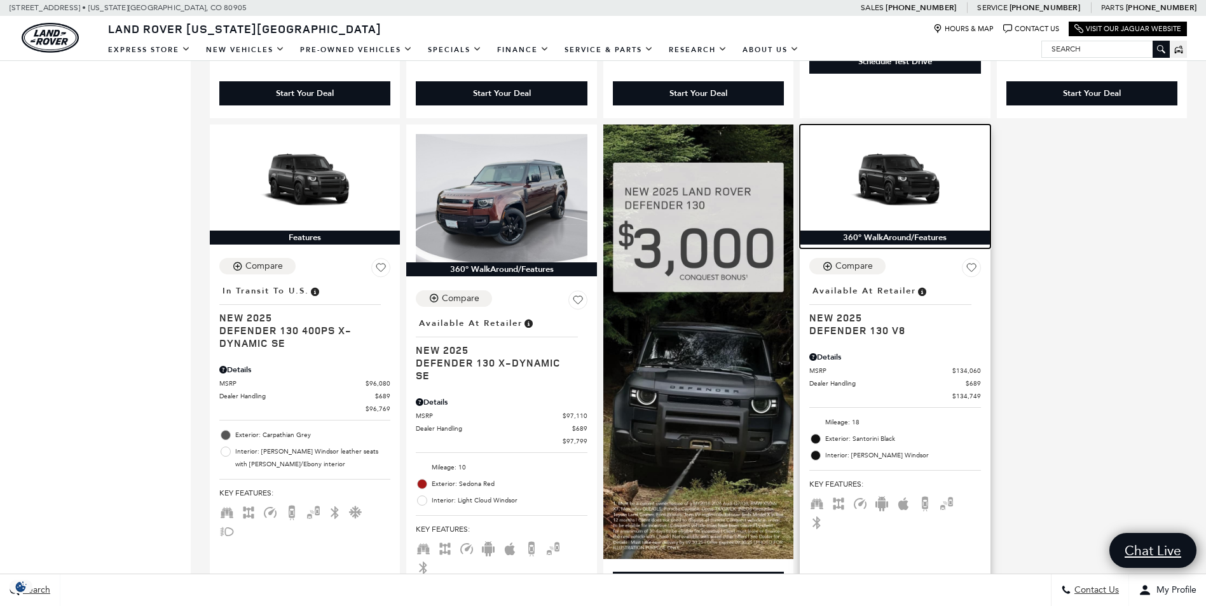
click at [904, 143] on img at bounding box center [894, 182] width 171 height 97
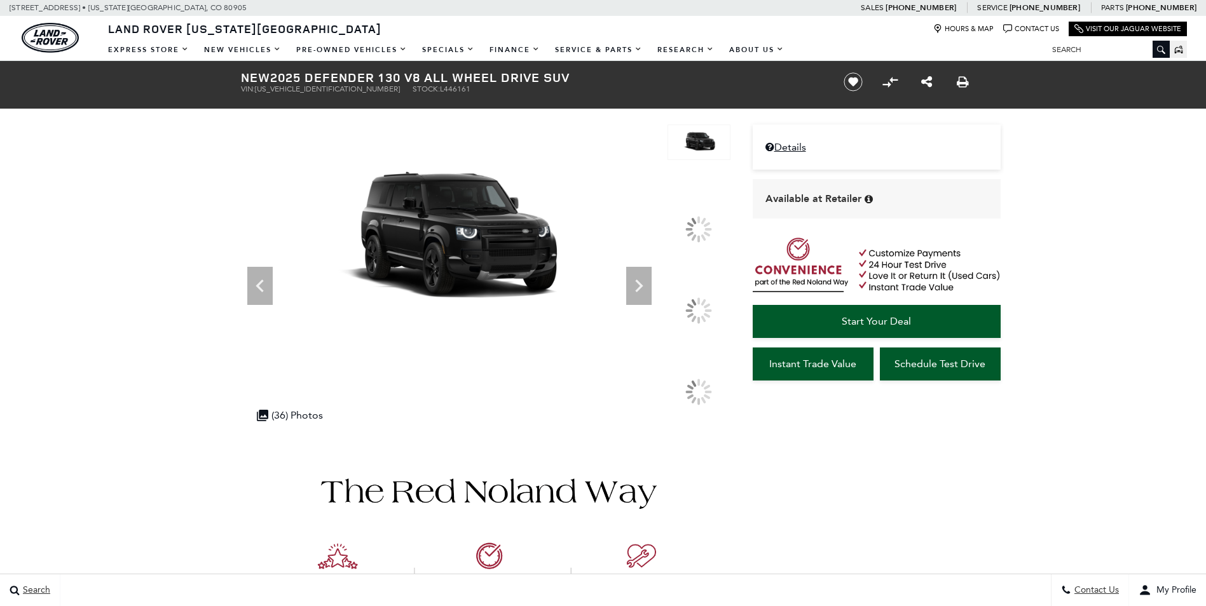
click at [695, 309] on div at bounding box center [698, 310] width 27 height 27
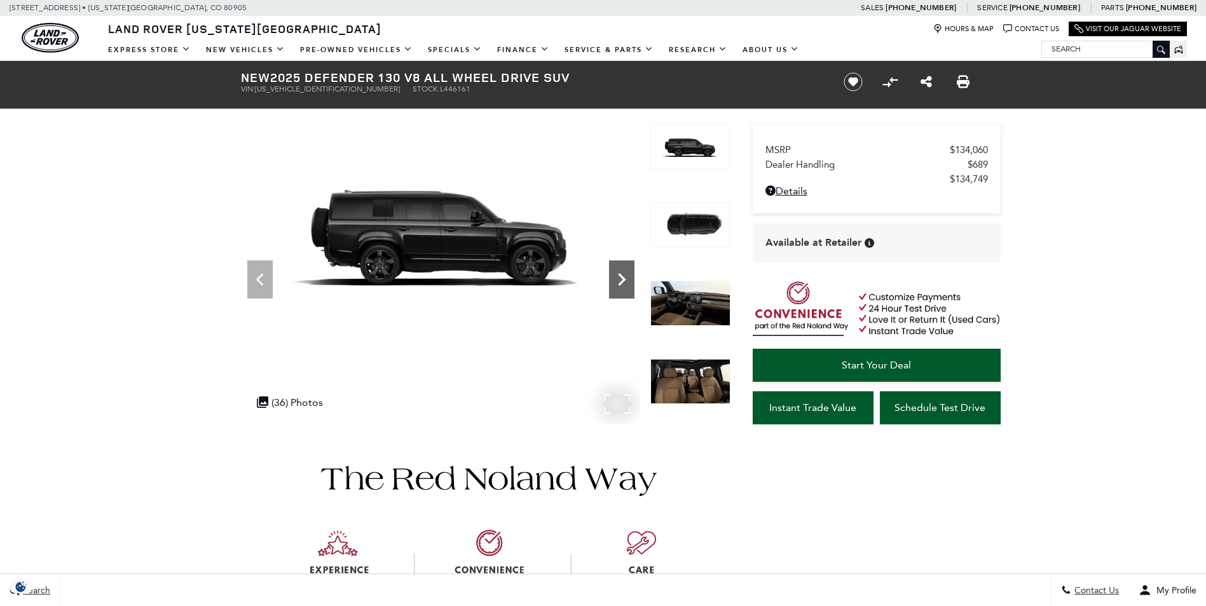
click at [617, 280] on icon "Next" at bounding box center [621, 279] width 25 height 25
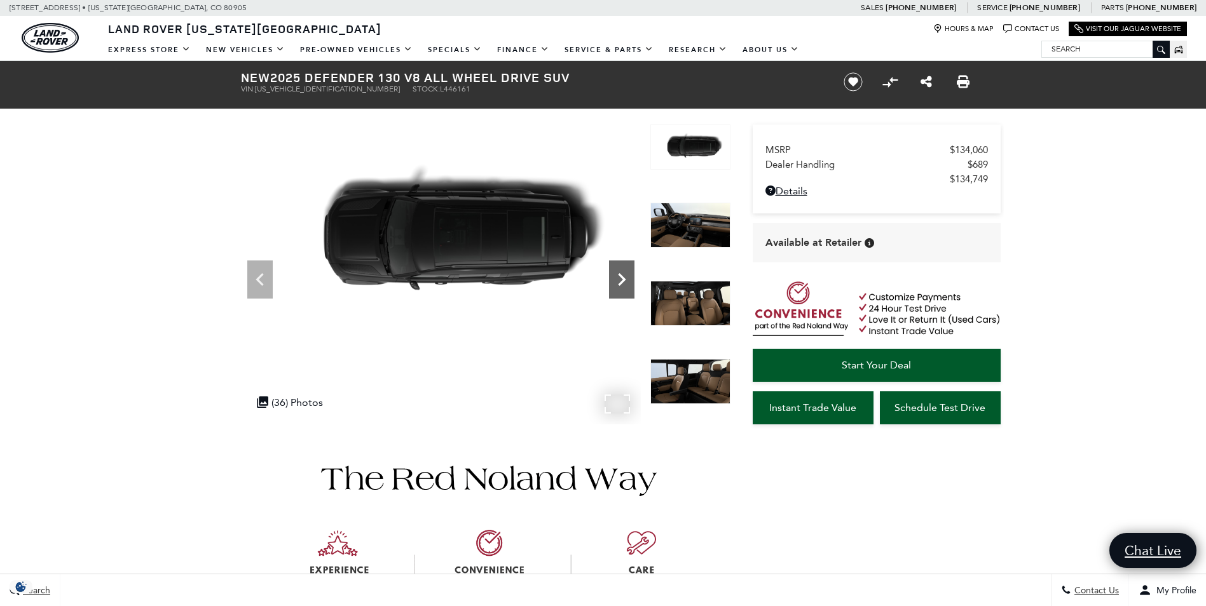
click at [617, 280] on icon "Next" at bounding box center [621, 279] width 25 height 25
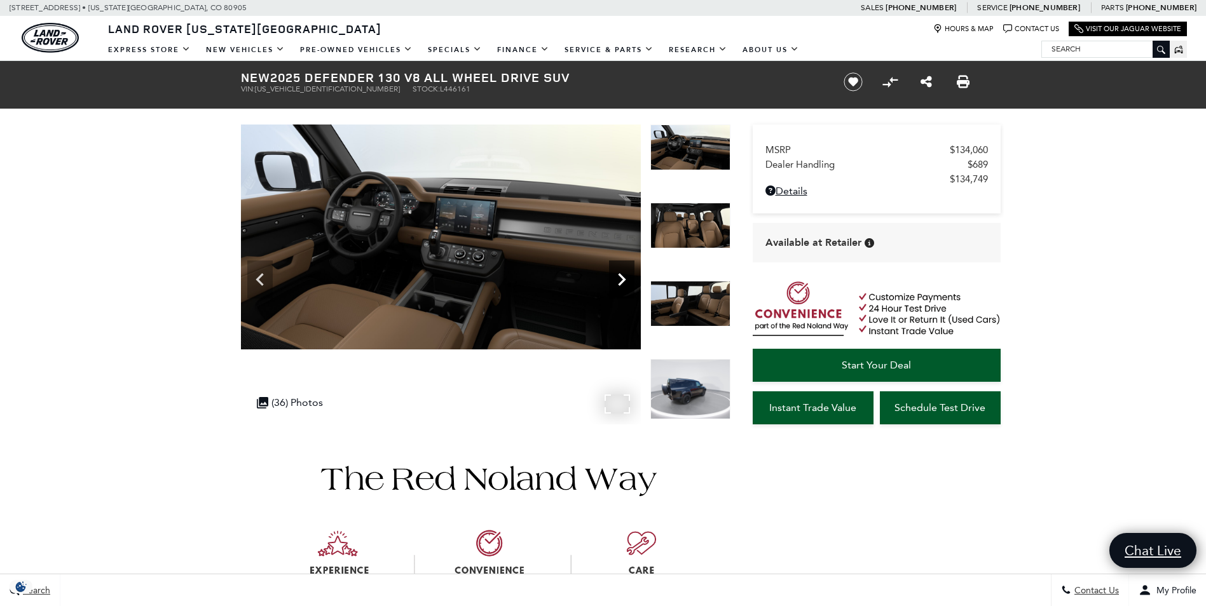
click at [617, 280] on icon "Next" at bounding box center [621, 279] width 25 height 25
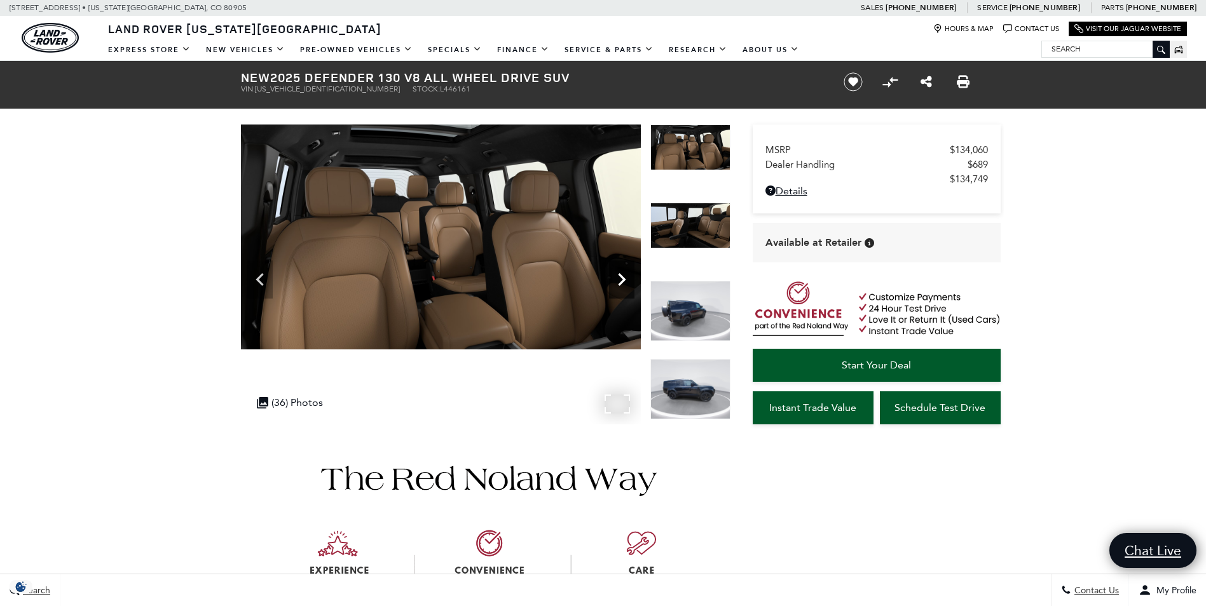
click at [617, 280] on icon "Next" at bounding box center [621, 279] width 25 height 25
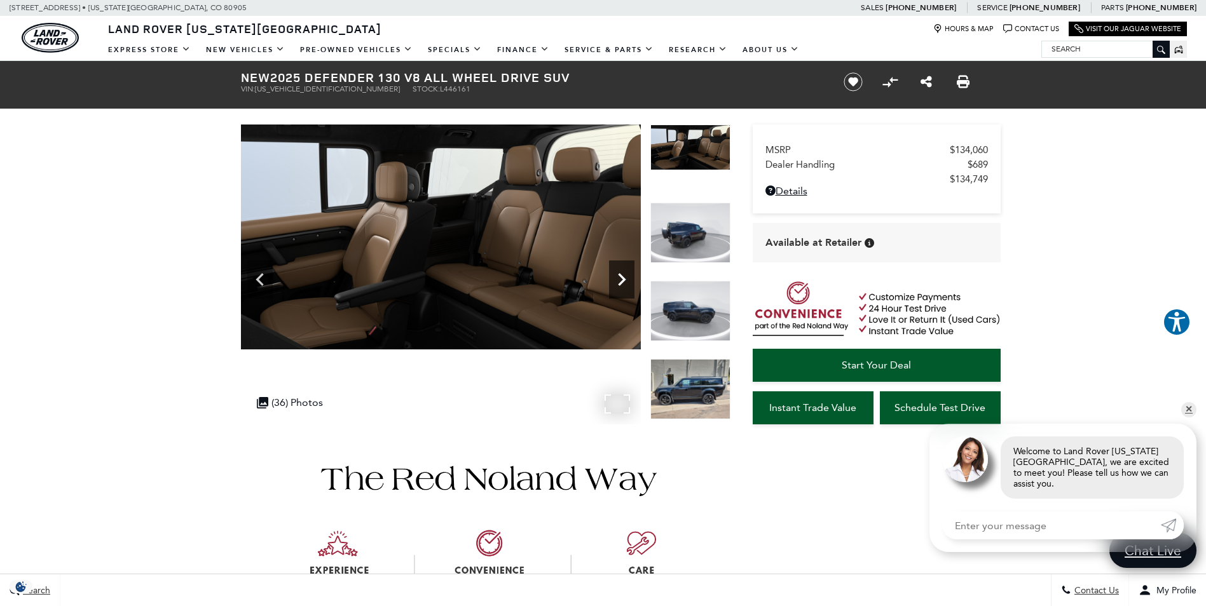
click at [617, 280] on icon "Next" at bounding box center [621, 279] width 25 height 25
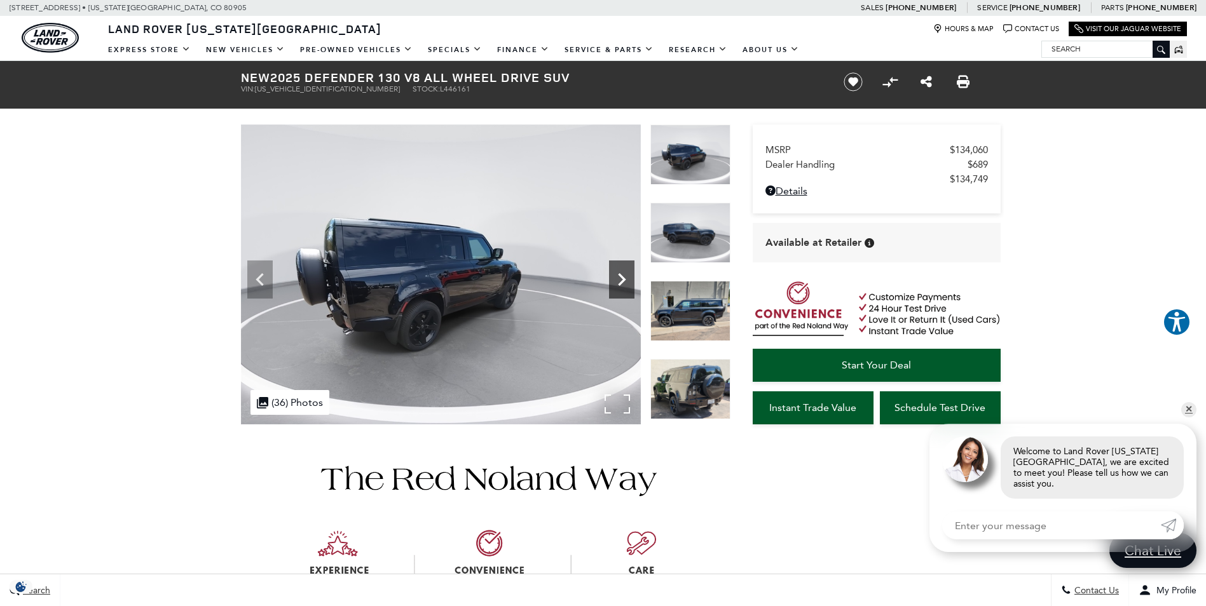
click at [617, 280] on icon "Next" at bounding box center [621, 279] width 25 height 25
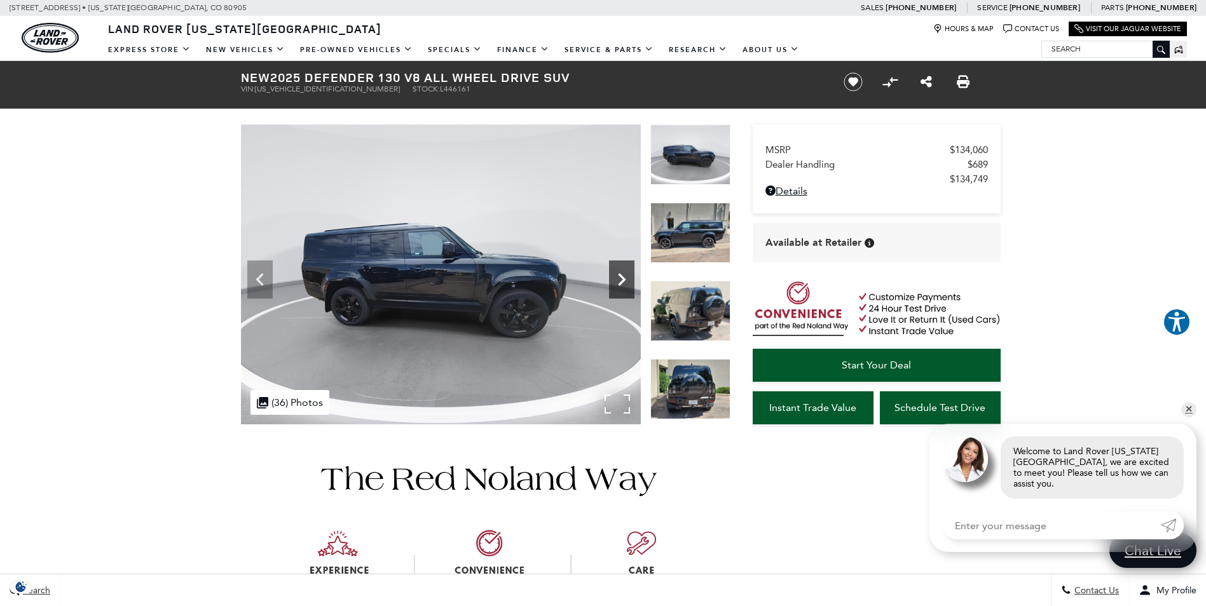
click at [617, 280] on icon "Next" at bounding box center [621, 279] width 25 height 25
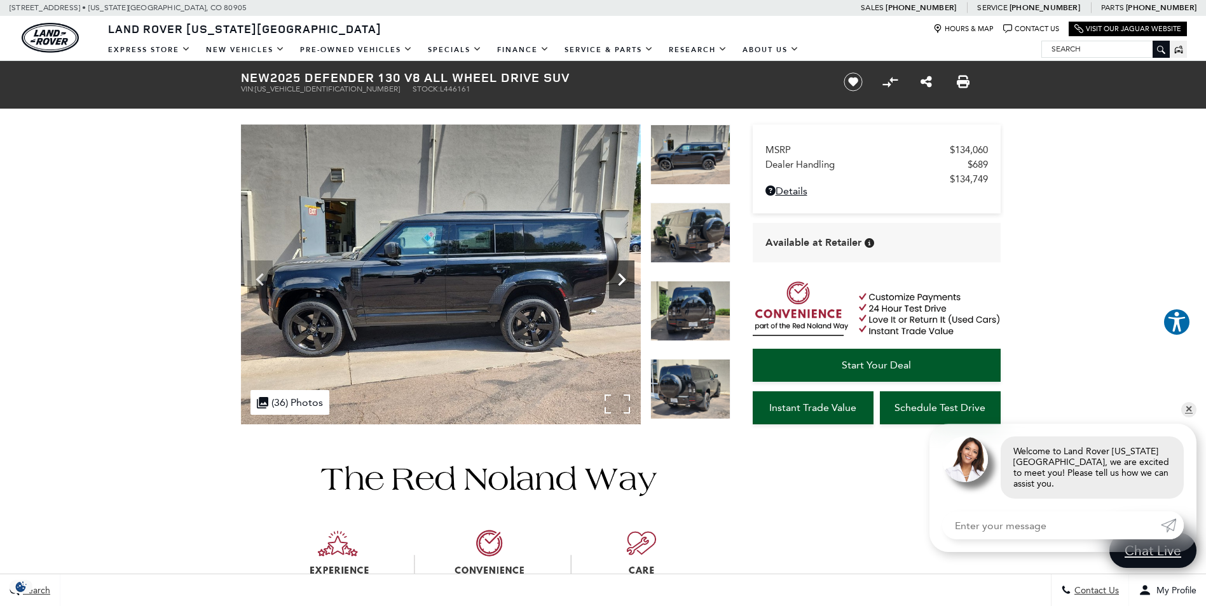
click at [617, 280] on icon "Next" at bounding box center [621, 279] width 25 height 25
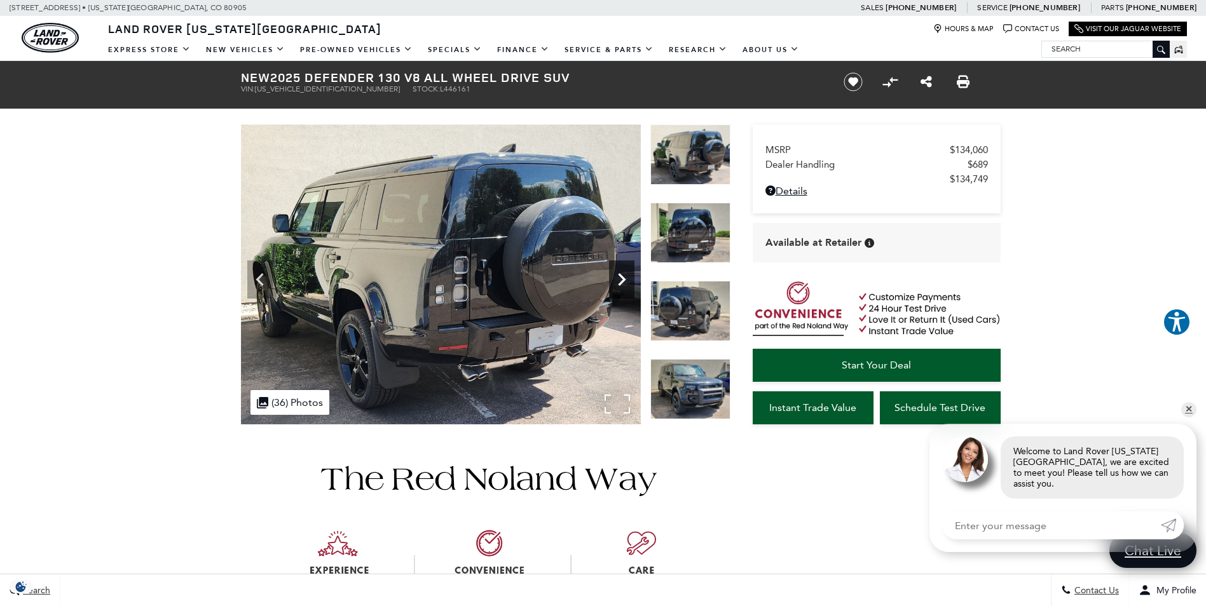
click at [617, 280] on icon "Next" at bounding box center [621, 279] width 25 height 25
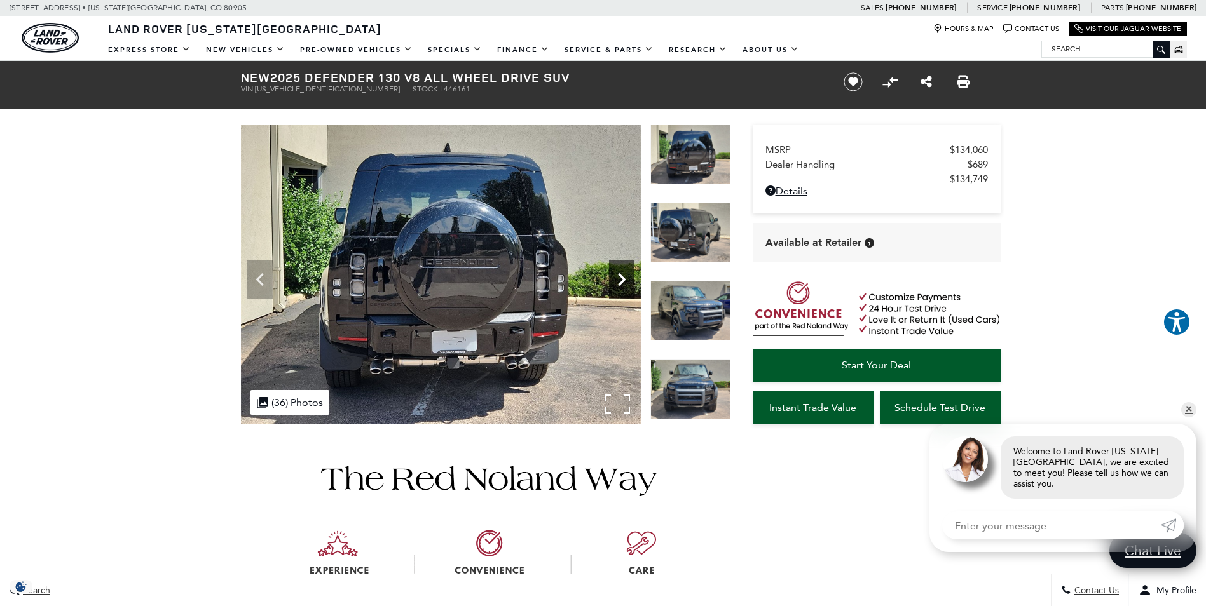
click at [617, 280] on icon "Next" at bounding box center [621, 279] width 25 height 25
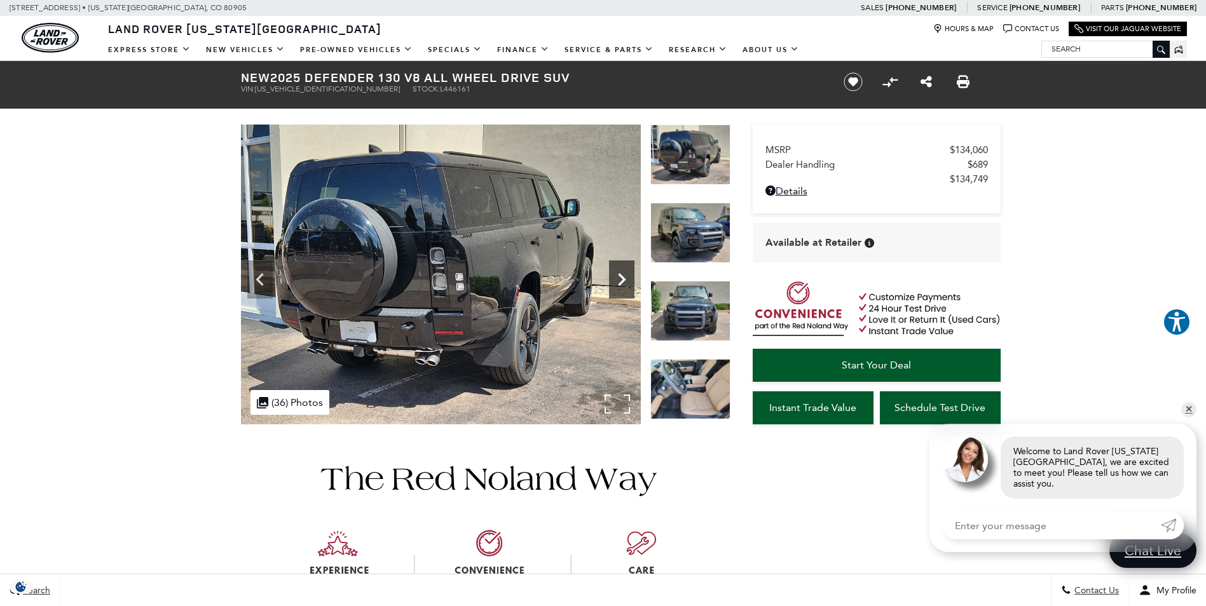
click at [617, 280] on icon "Next" at bounding box center [621, 279] width 25 height 25
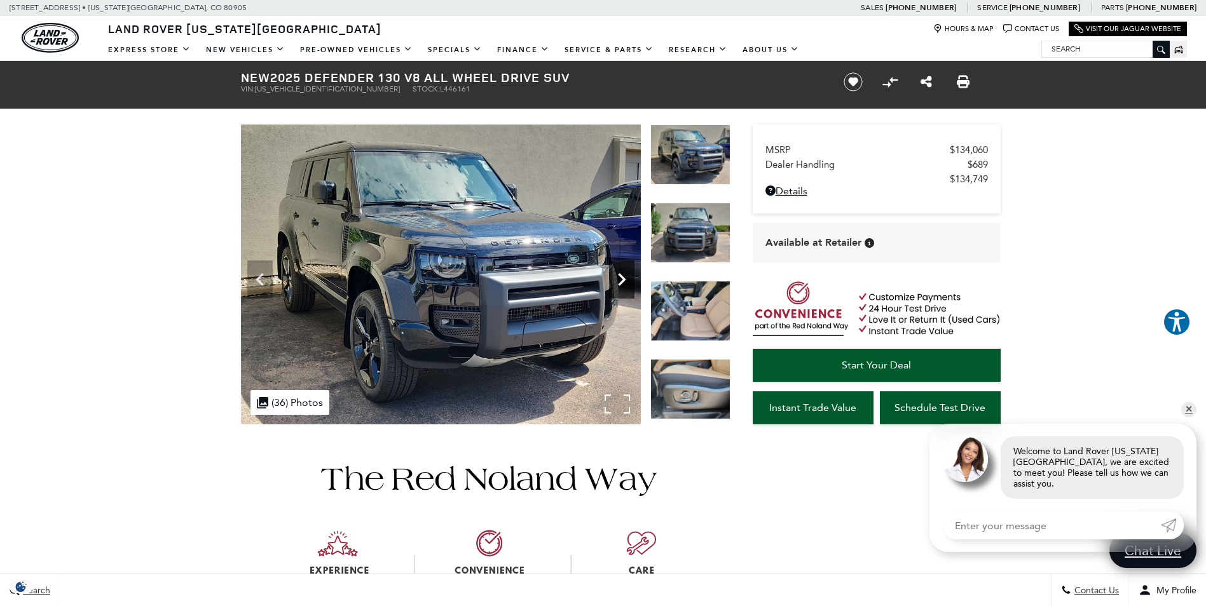
click at [617, 280] on icon "Next" at bounding box center [621, 279] width 25 height 25
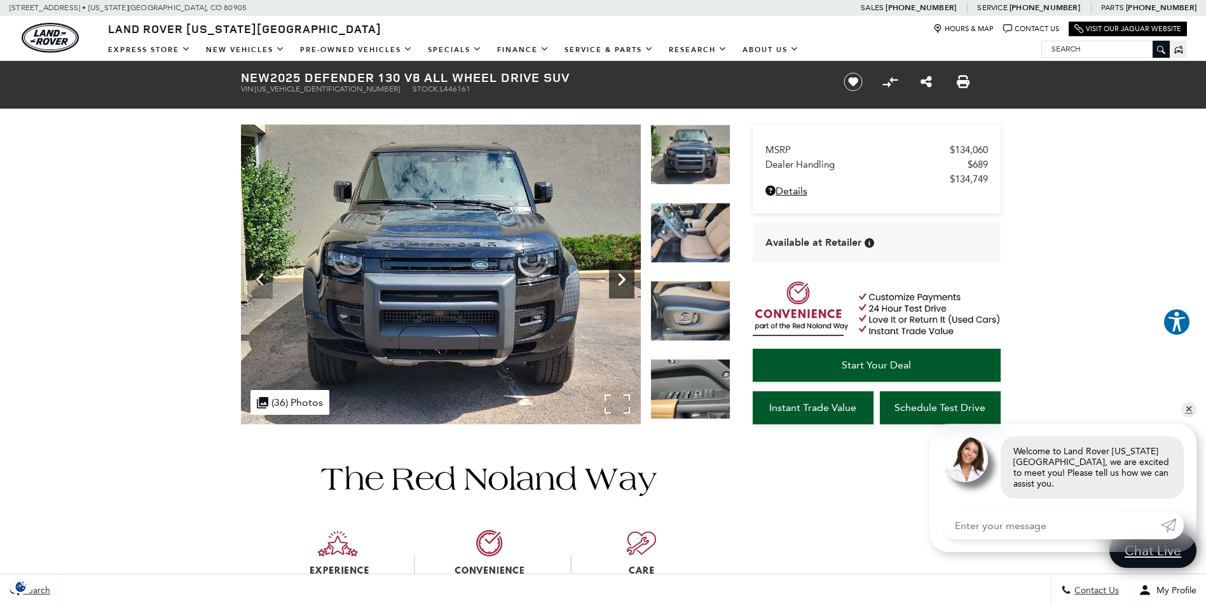
click at [617, 280] on icon "Next" at bounding box center [621, 279] width 25 height 25
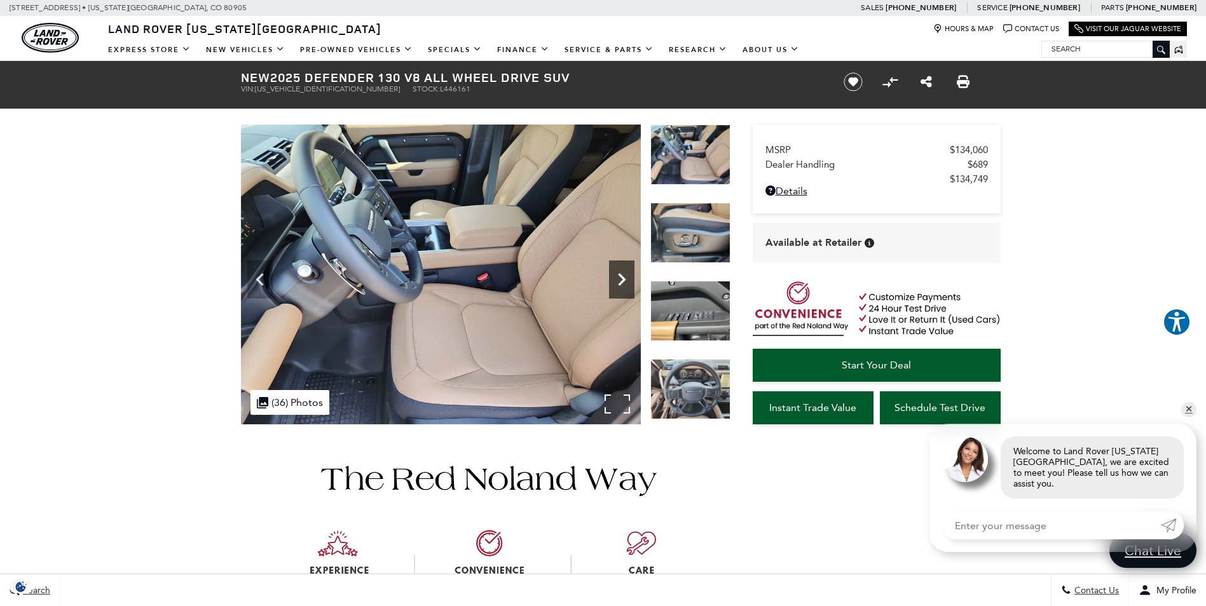
click at [617, 280] on icon "Next" at bounding box center [621, 279] width 25 height 25
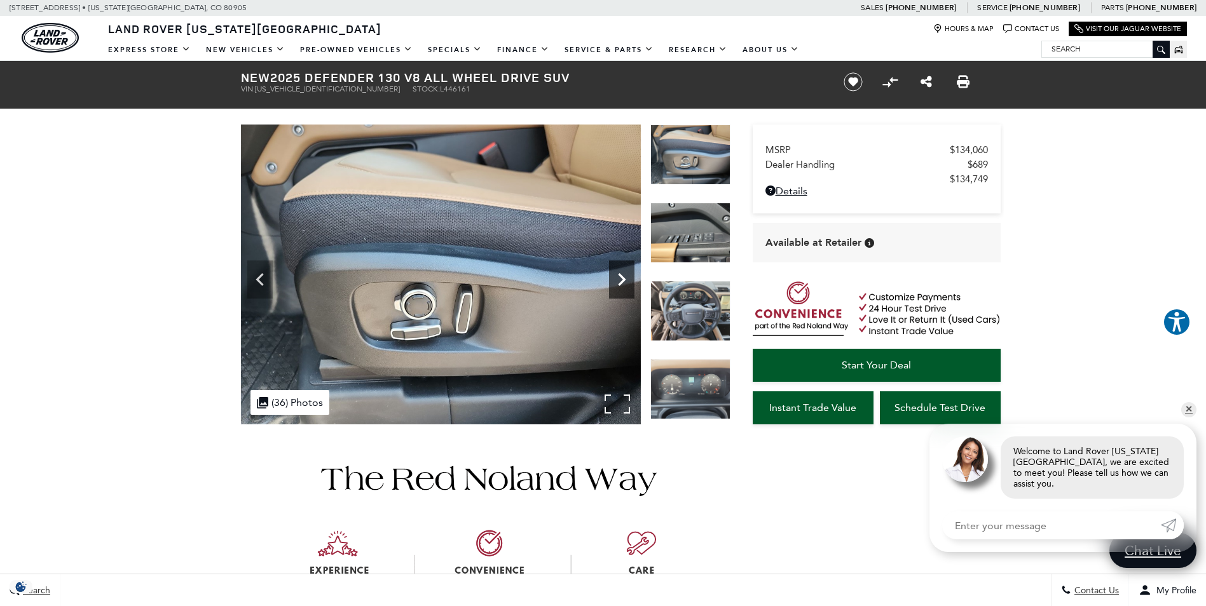
click at [617, 280] on icon "Next" at bounding box center [621, 279] width 25 height 25
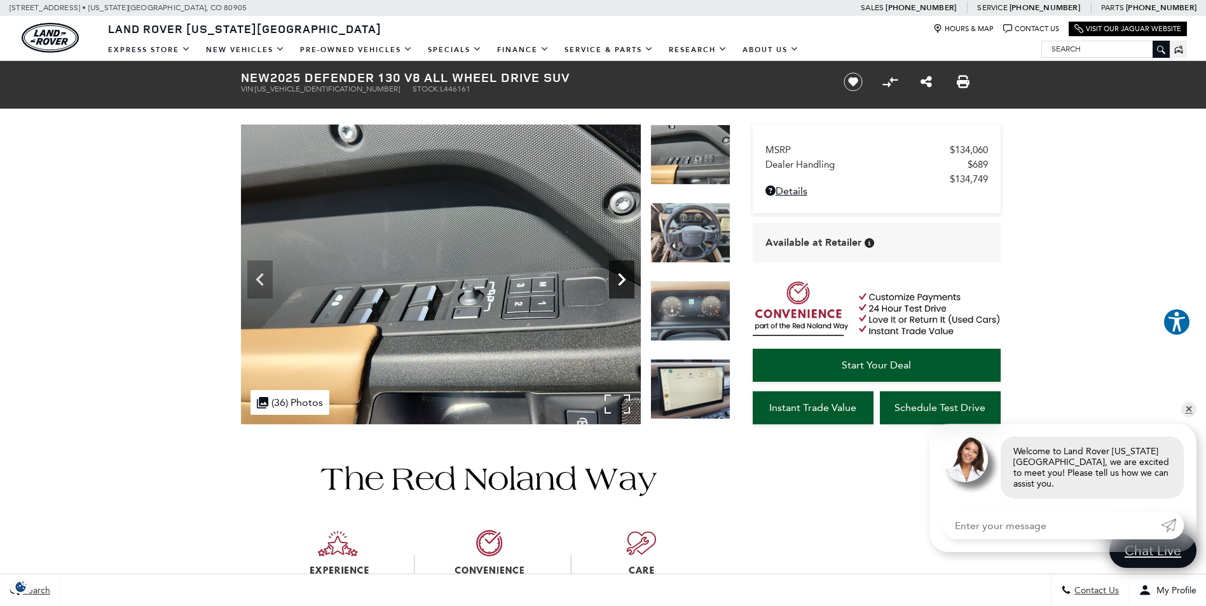
click at [617, 280] on icon "Next" at bounding box center [621, 279] width 25 height 25
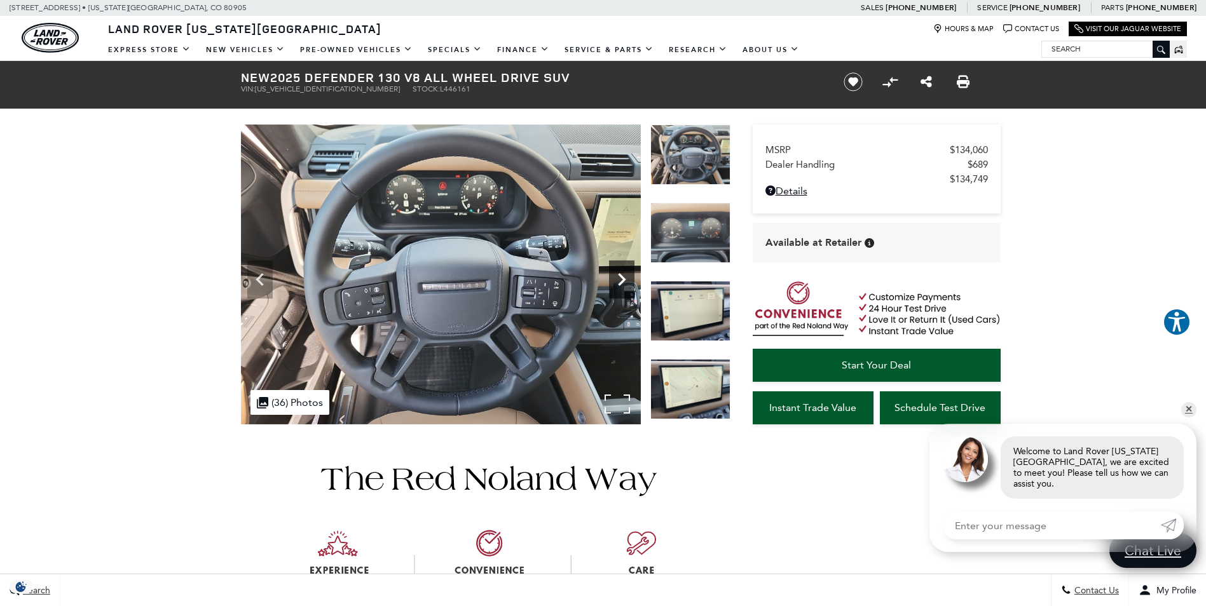
click at [617, 280] on icon "Next" at bounding box center [621, 279] width 25 height 25
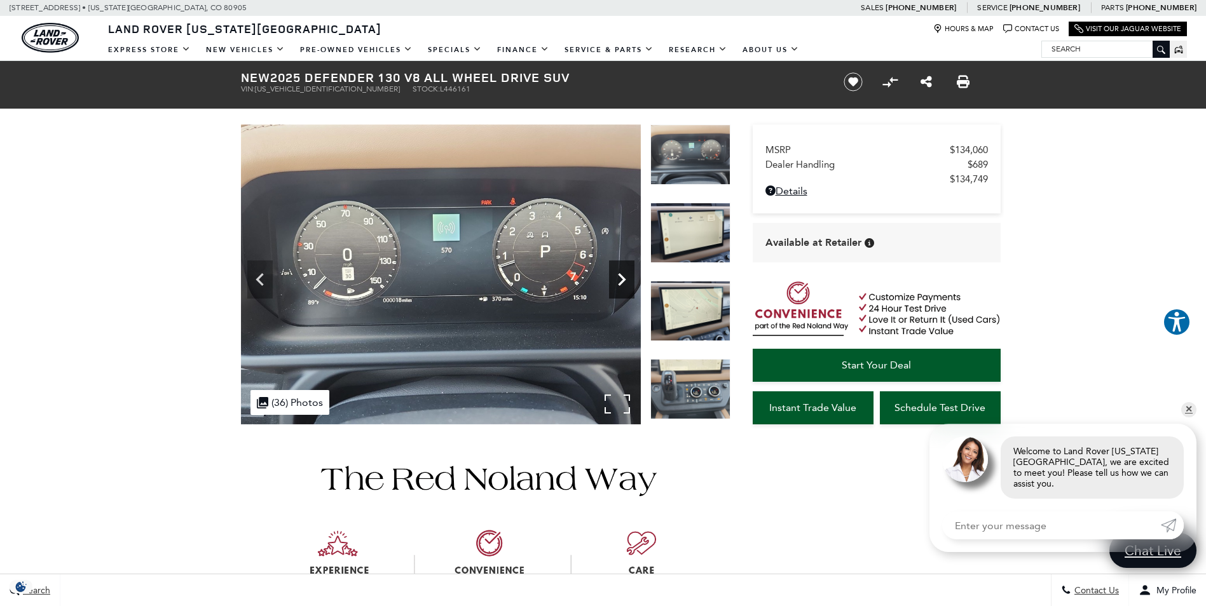
click at [617, 280] on icon "Next" at bounding box center [621, 279] width 25 height 25
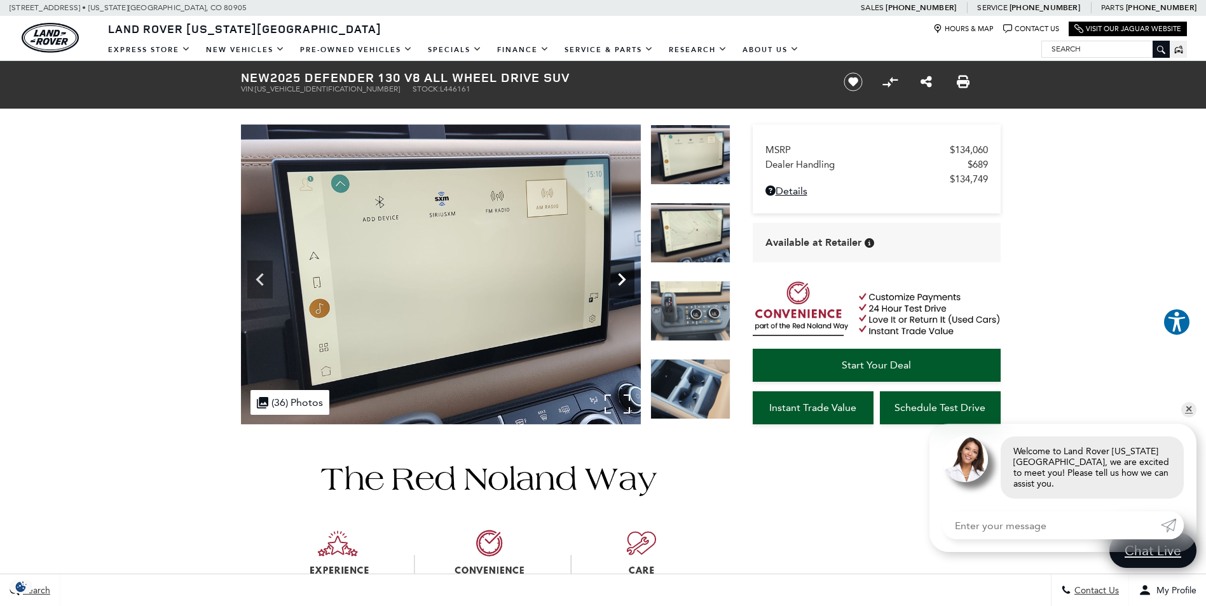
click at [617, 280] on icon "Next" at bounding box center [621, 279] width 25 height 25
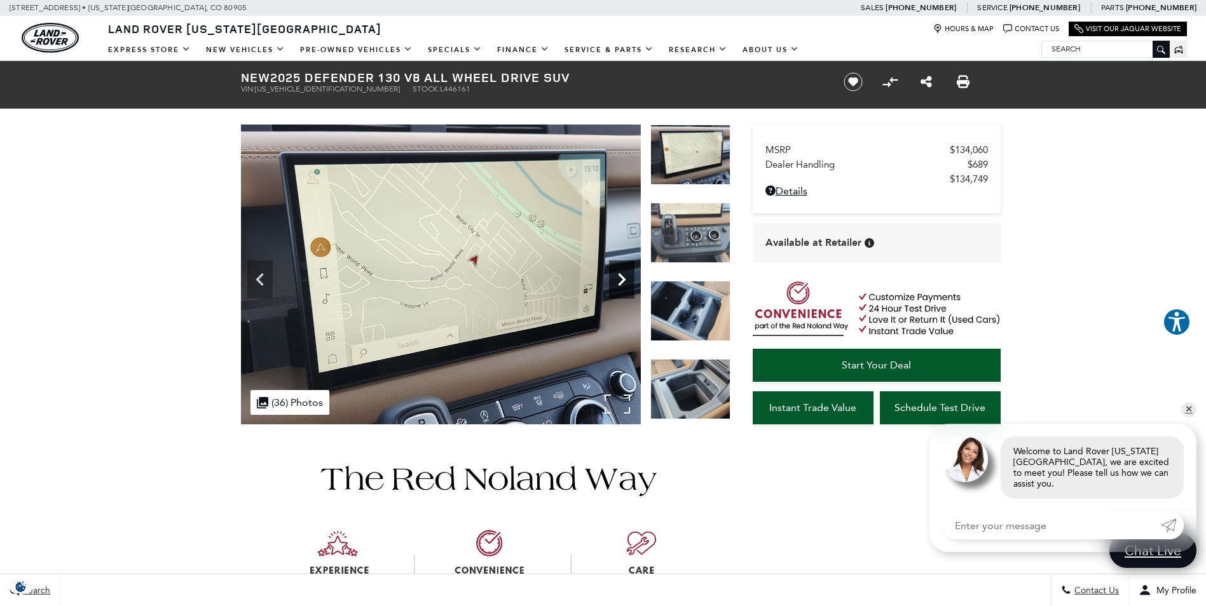
click at [617, 280] on icon "Next" at bounding box center [621, 279] width 25 height 25
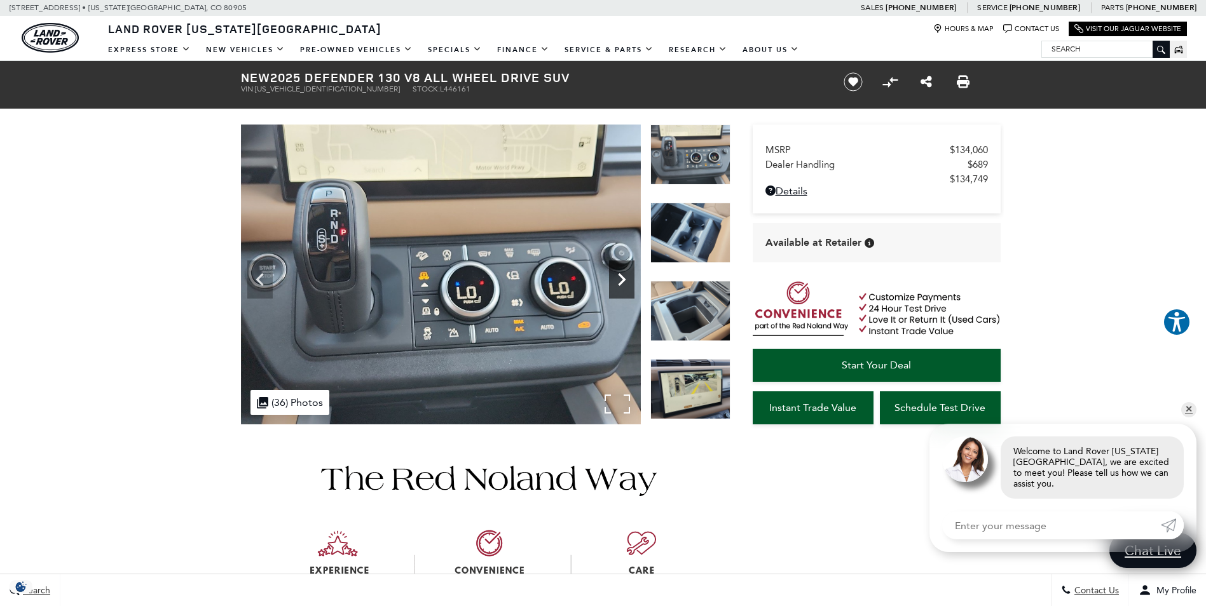
click at [617, 280] on icon "Next" at bounding box center [621, 279] width 25 height 25
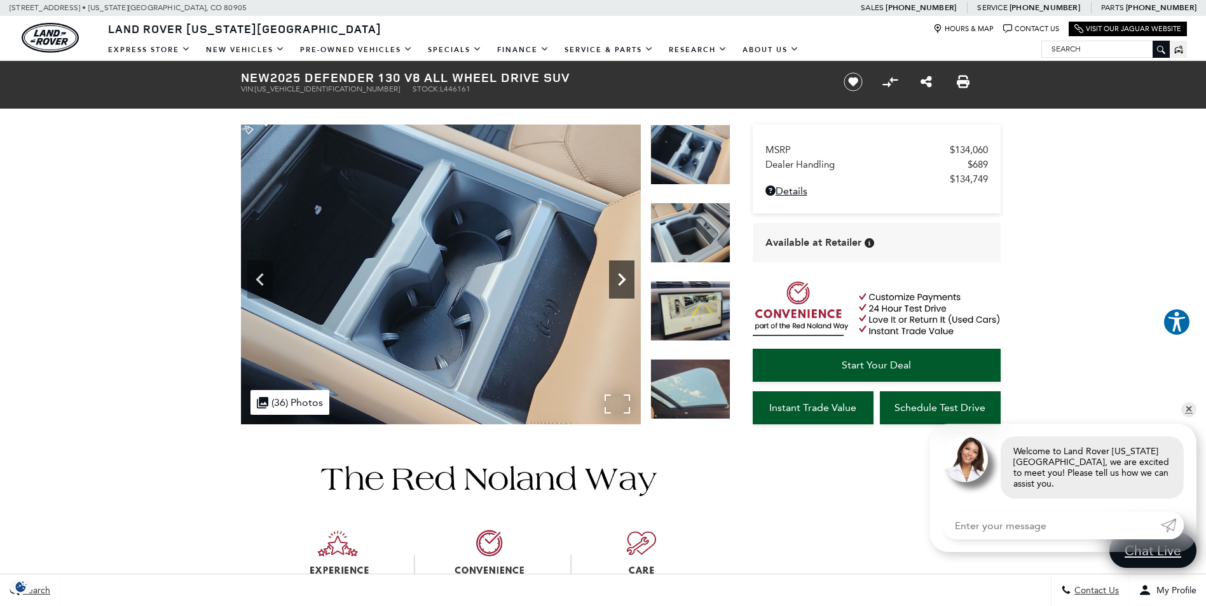
click at [617, 280] on icon "Next" at bounding box center [621, 279] width 25 height 25
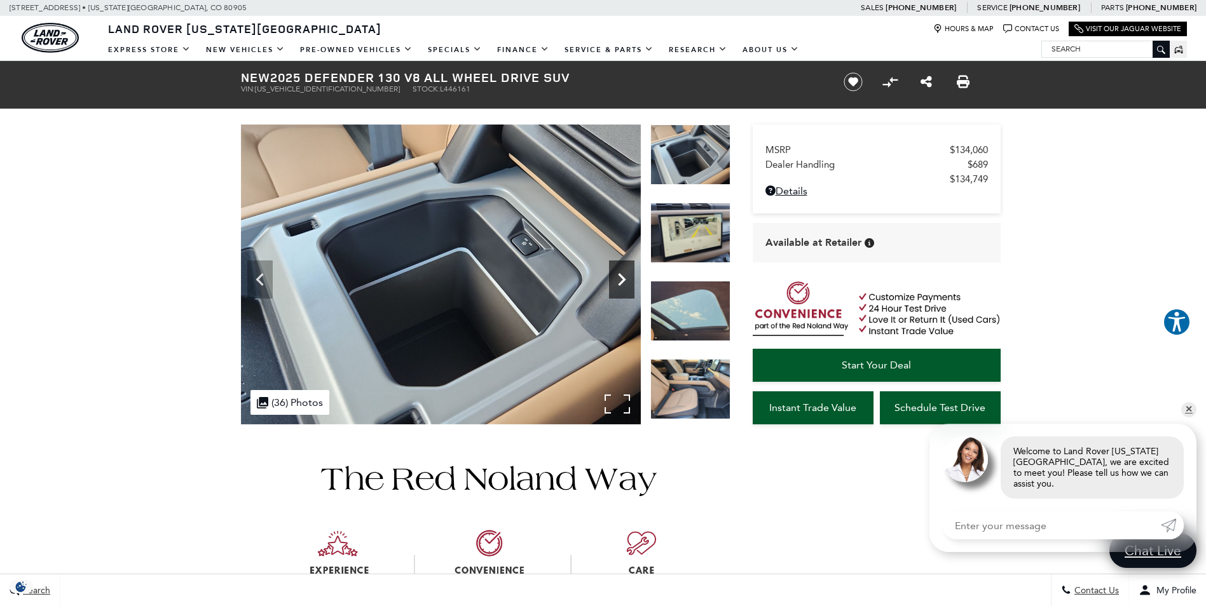
click at [617, 280] on icon "Next" at bounding box center [621, 279] width 25 height 25
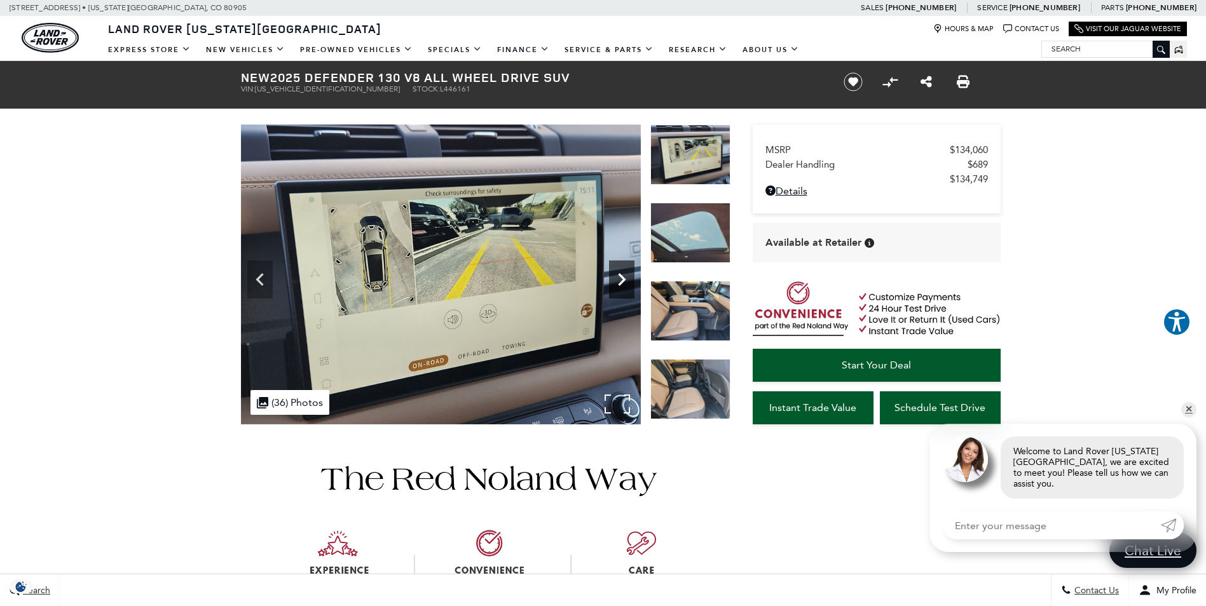
click at [617, 280] on icon "Next" at bounding box center [621, 279] width 25 height 25
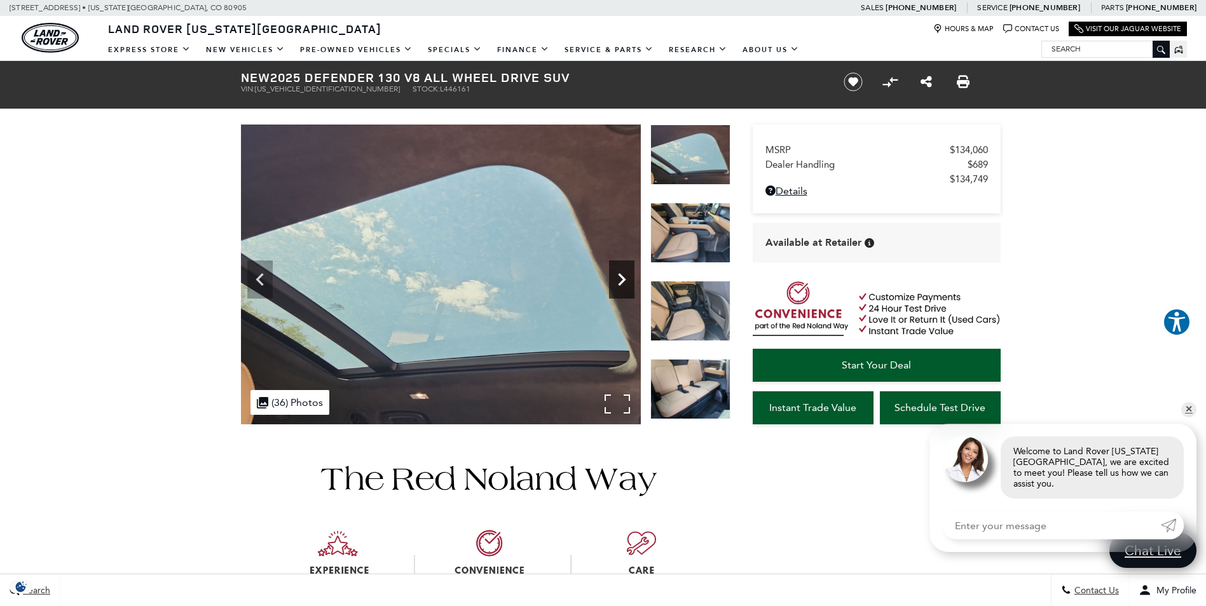
click at [617, 280] on icon "Next" at bounding box center [621, 279] width 25 height 25
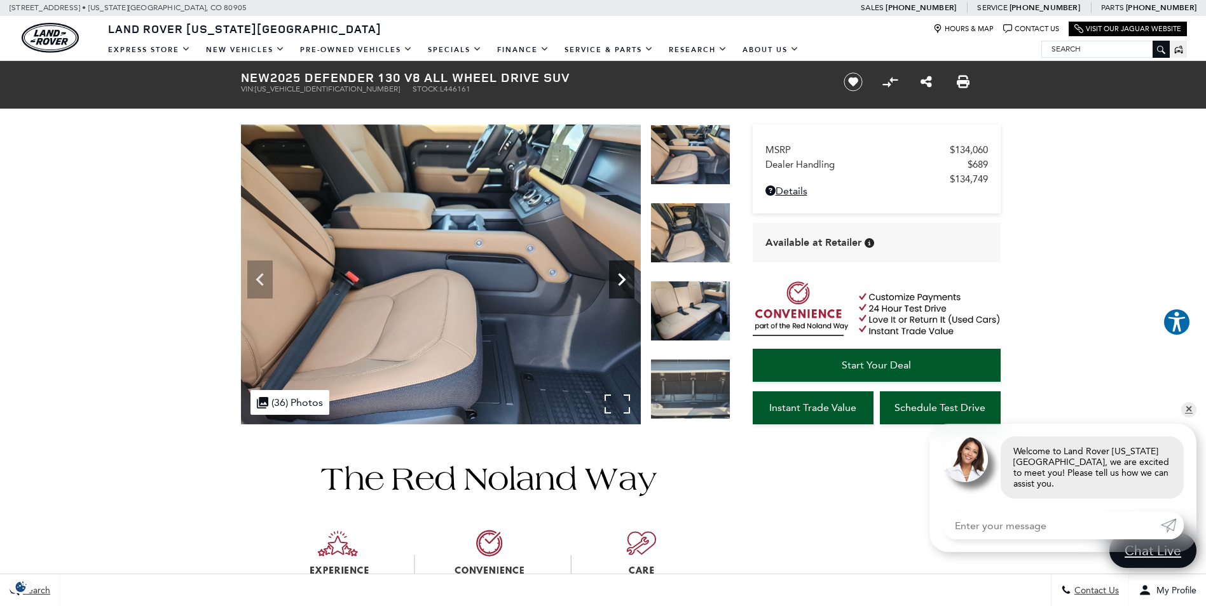
click at [617, 280] on icon "Next" at bounding box center [621, 279] width 25 height 25
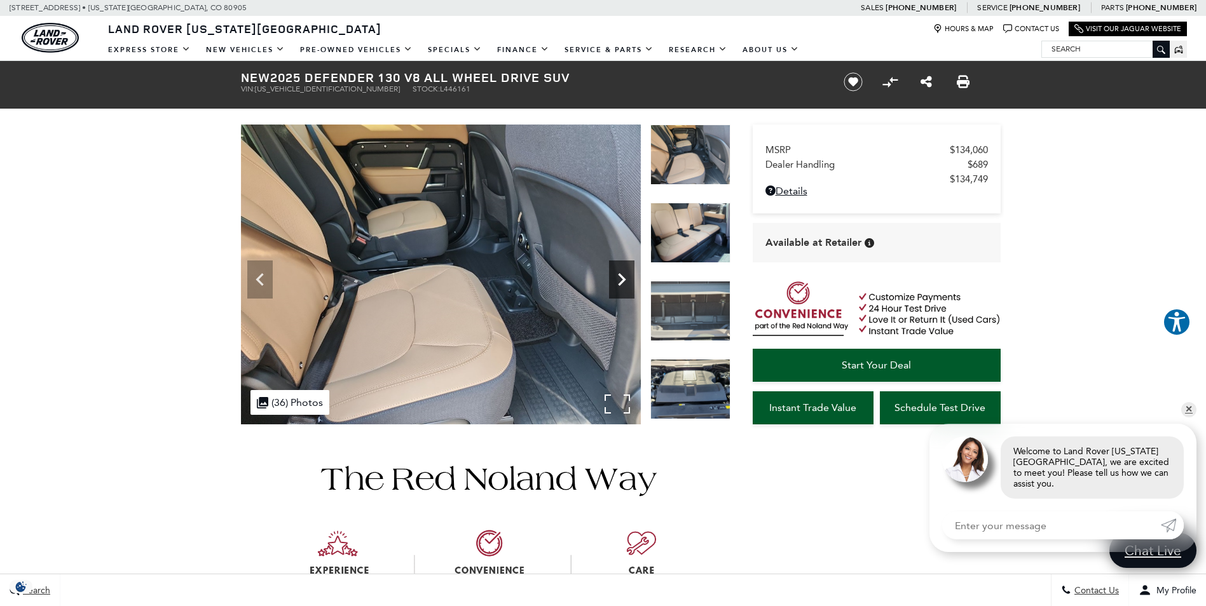
click at [617, 280] on icon "Next" at bounding box center [621, 279] width 25 height 25
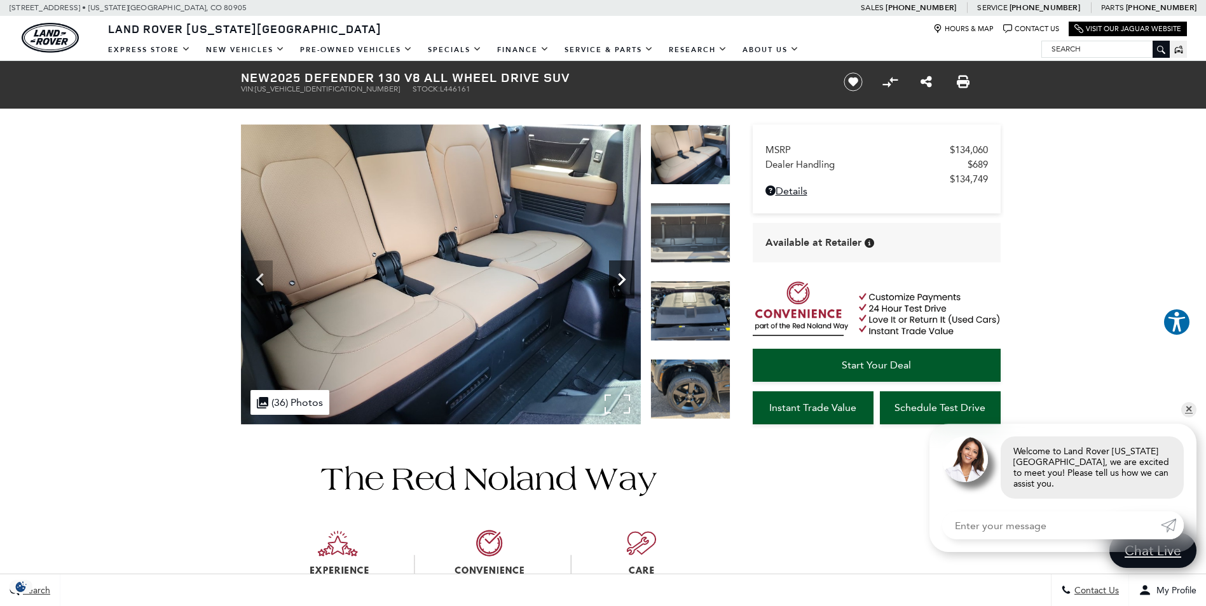
click at [617, 280] on icon "Next" at bounding box center [621, 279] width 25 height 25
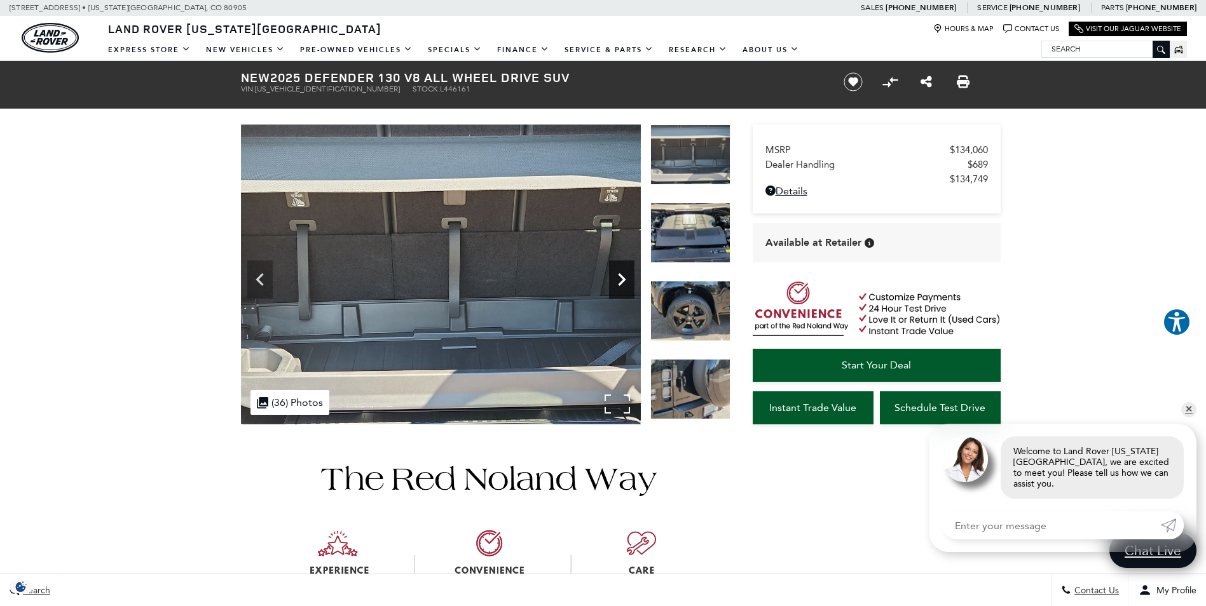
click at [617, 280] on icon "Next" at bounding box center [621, 279] width 25 height 25
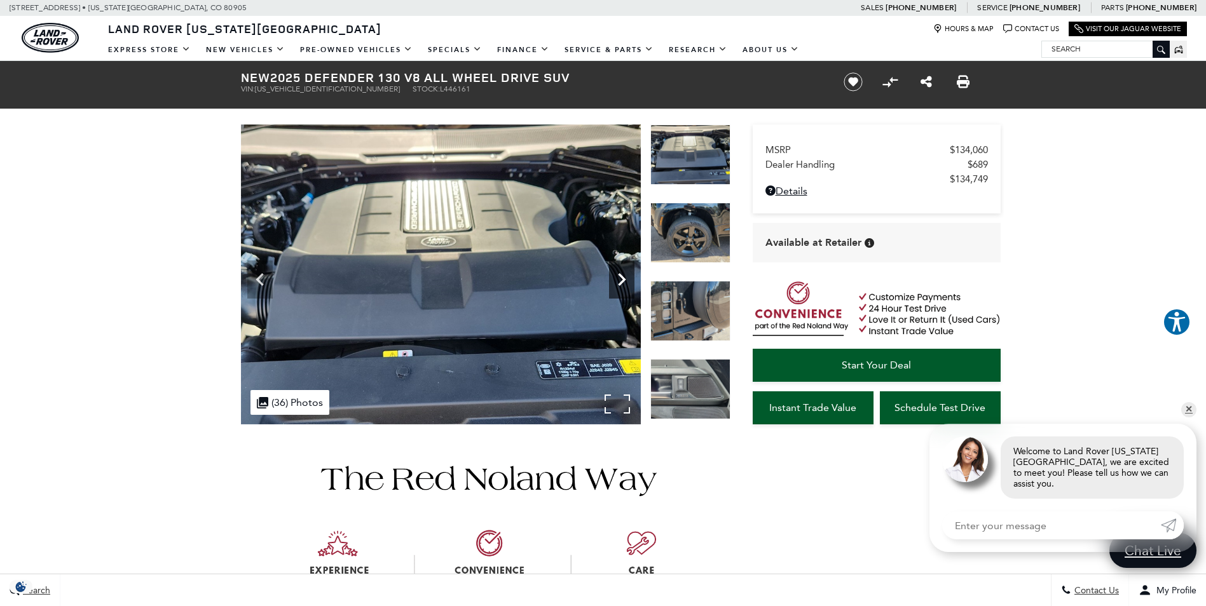
click at [617, 280] on icon "Next" at bounding box center [621, 279] width 25 height 25
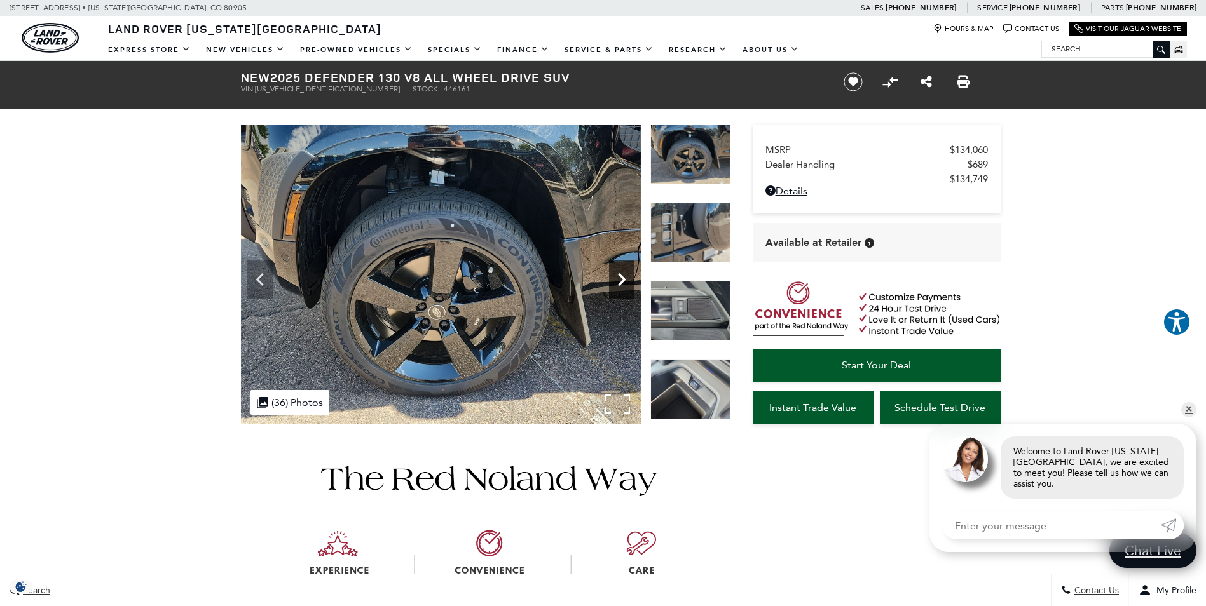
click at [617, 280] on icon "Next" at bounding box center [621, 279] width 25 height 25
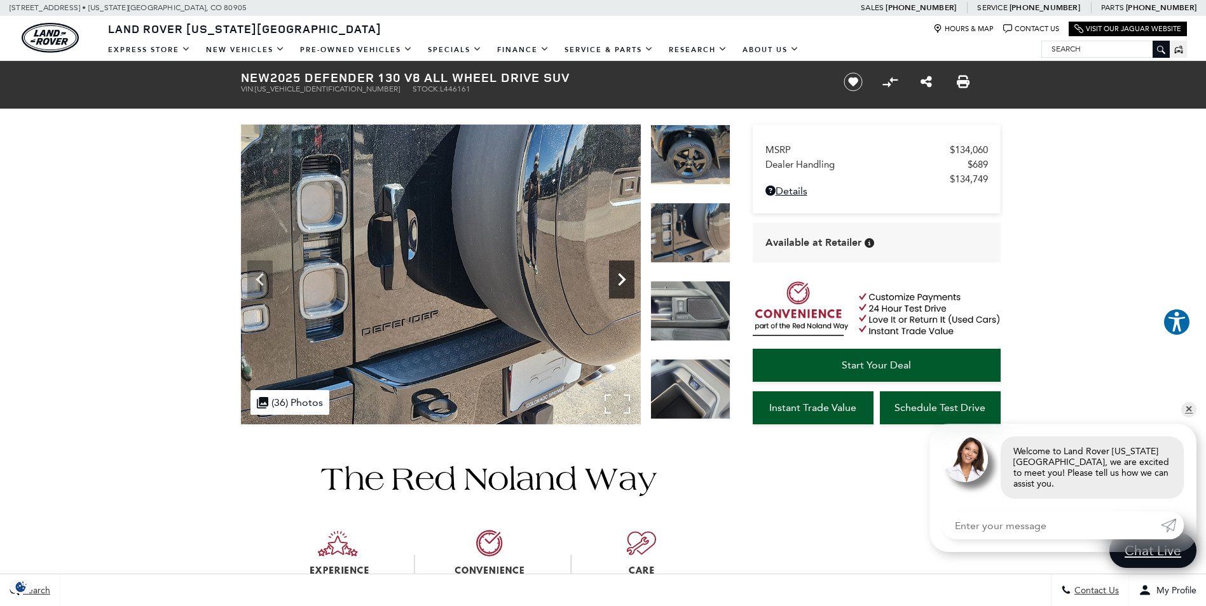
click at [617, 280] on icon "Next" at bounding box center [621, 279] width 25 height 25
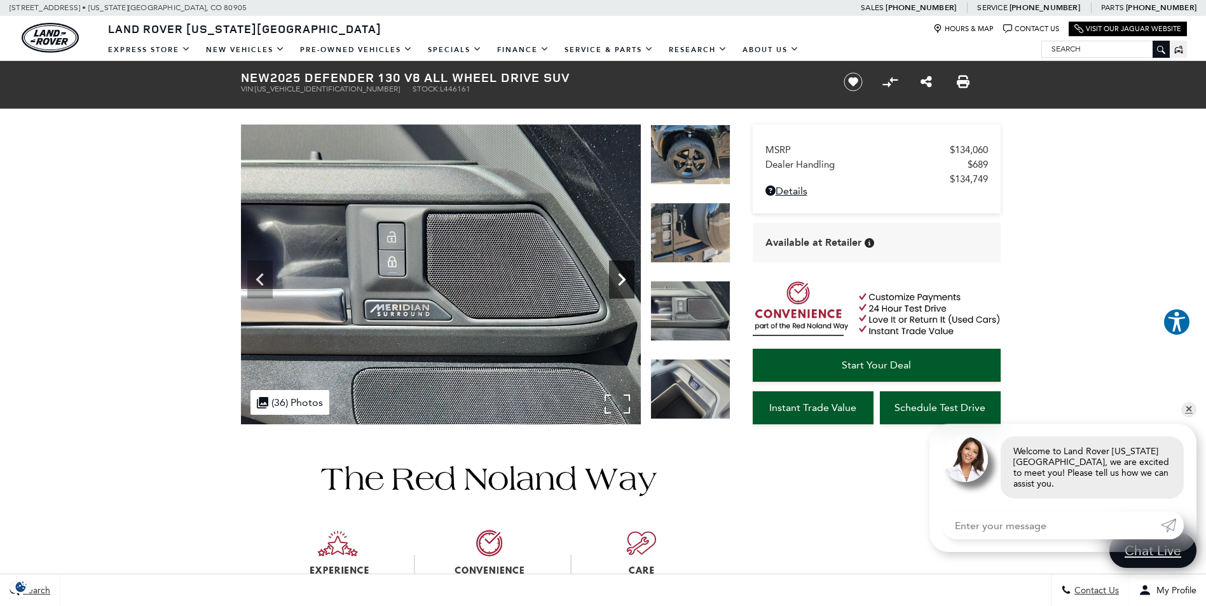
click at [617, 280] on icon "Next" at bounding box center [621, 279] width 25 height 25
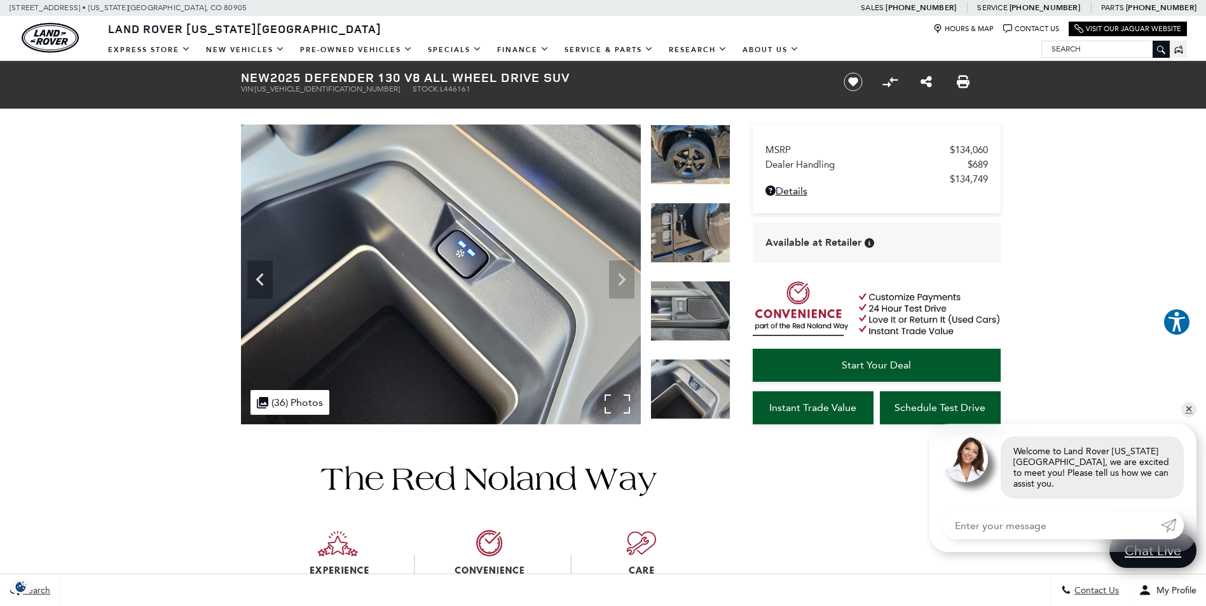
click at [617, 280] on img at bounding box center [441, 275] width 400 height 300
